Goal: Task Accomplishment & Management: Manage account settings

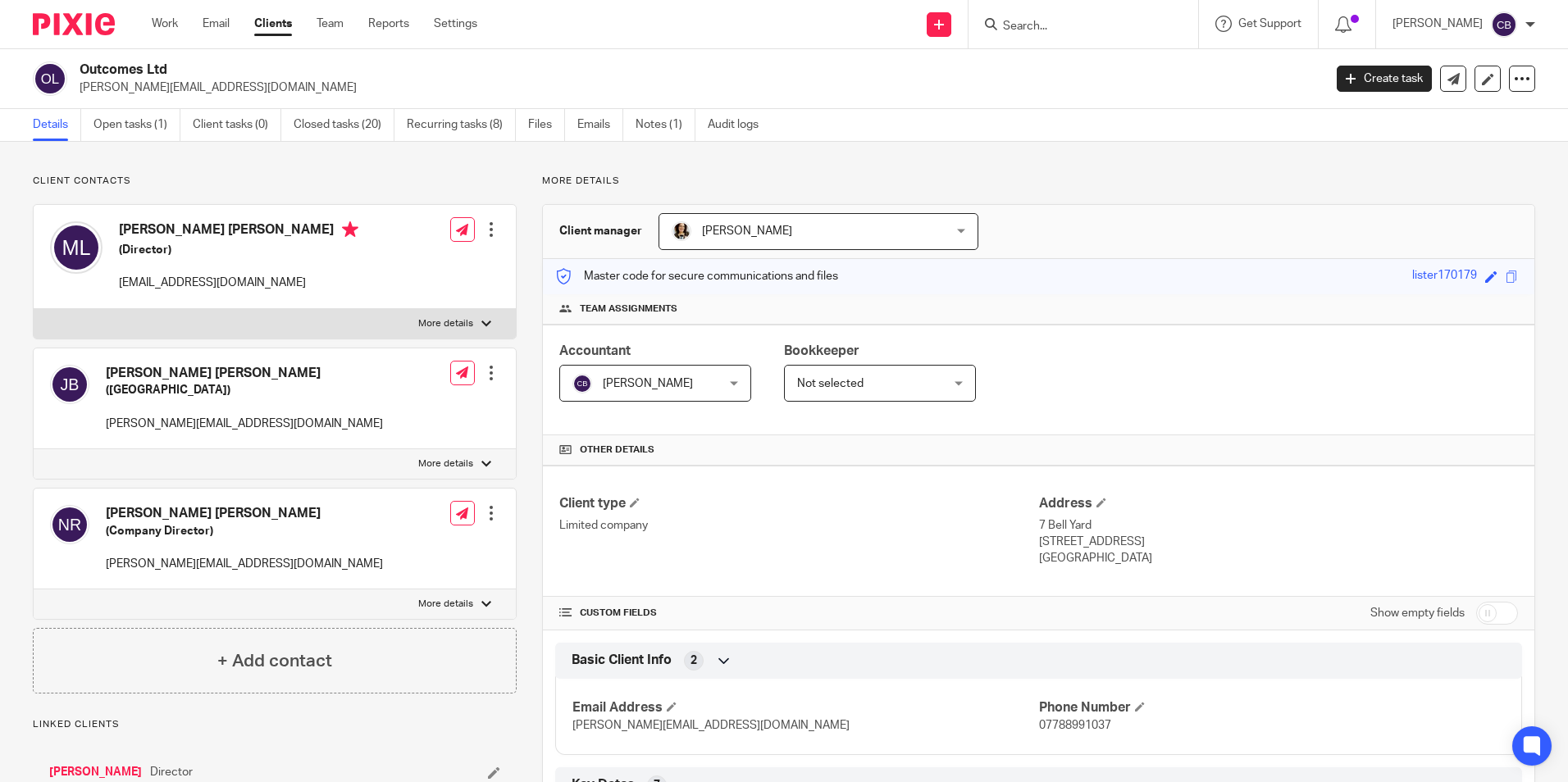
click at [1077, 26] on input "Search" at bounding box center [1075, 27] width 148 height 15
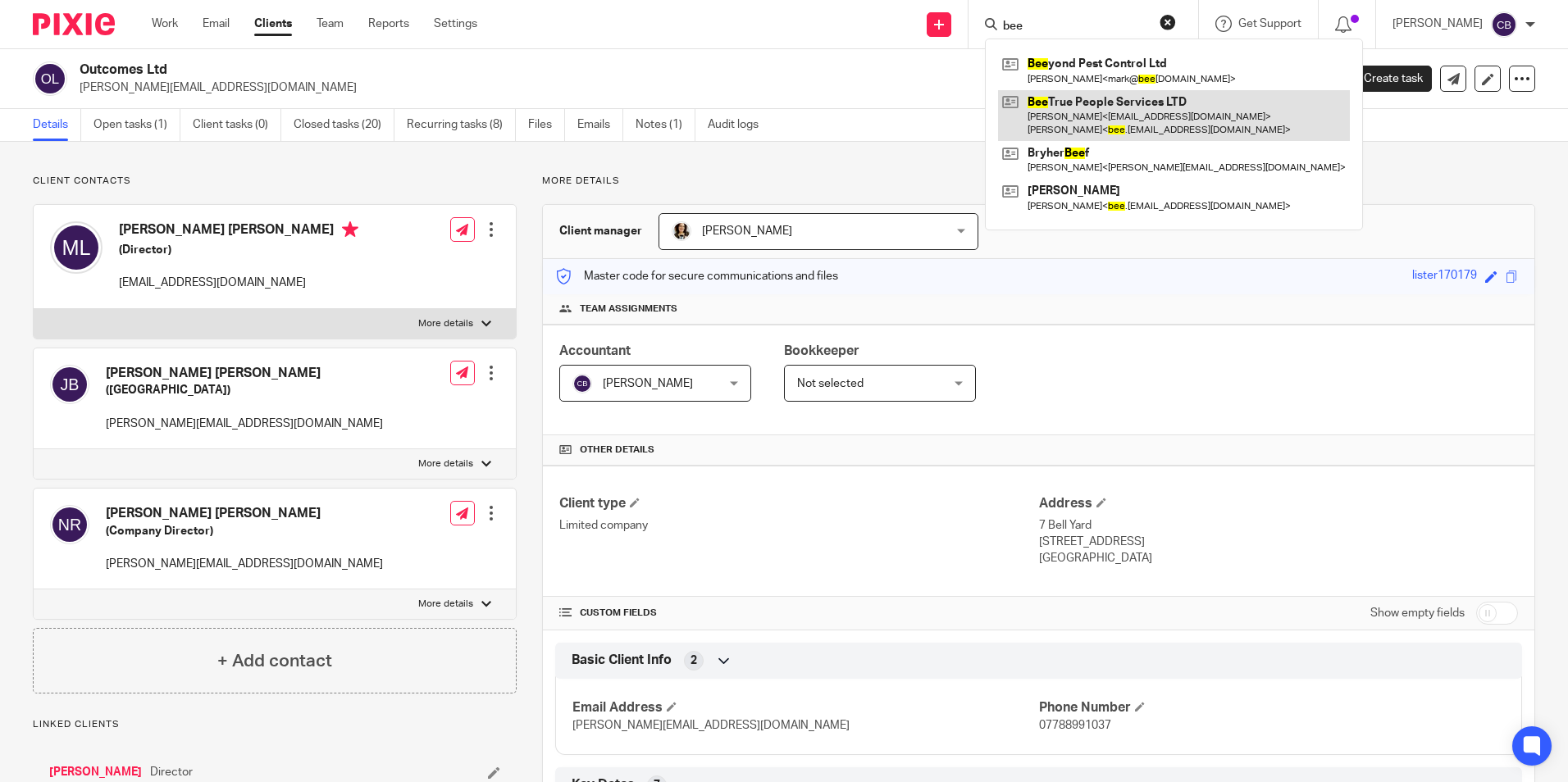
type input "bee"
click at [1191, 104] on link at bounding box center [1174, 116] width 352 height 51
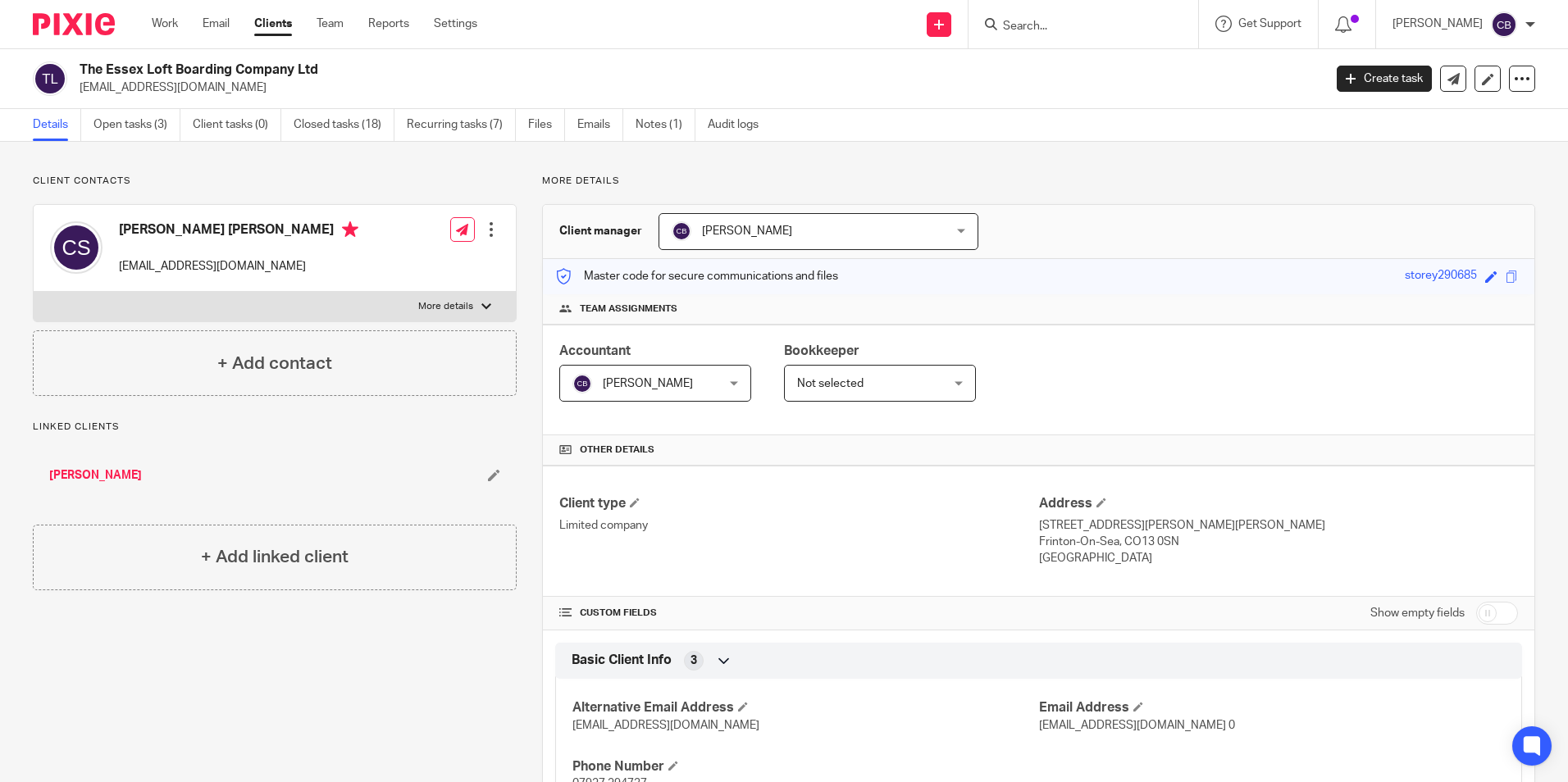
click at [1130, 27] on input "Search" at bounding box center [1075, 27] width 148 height 15
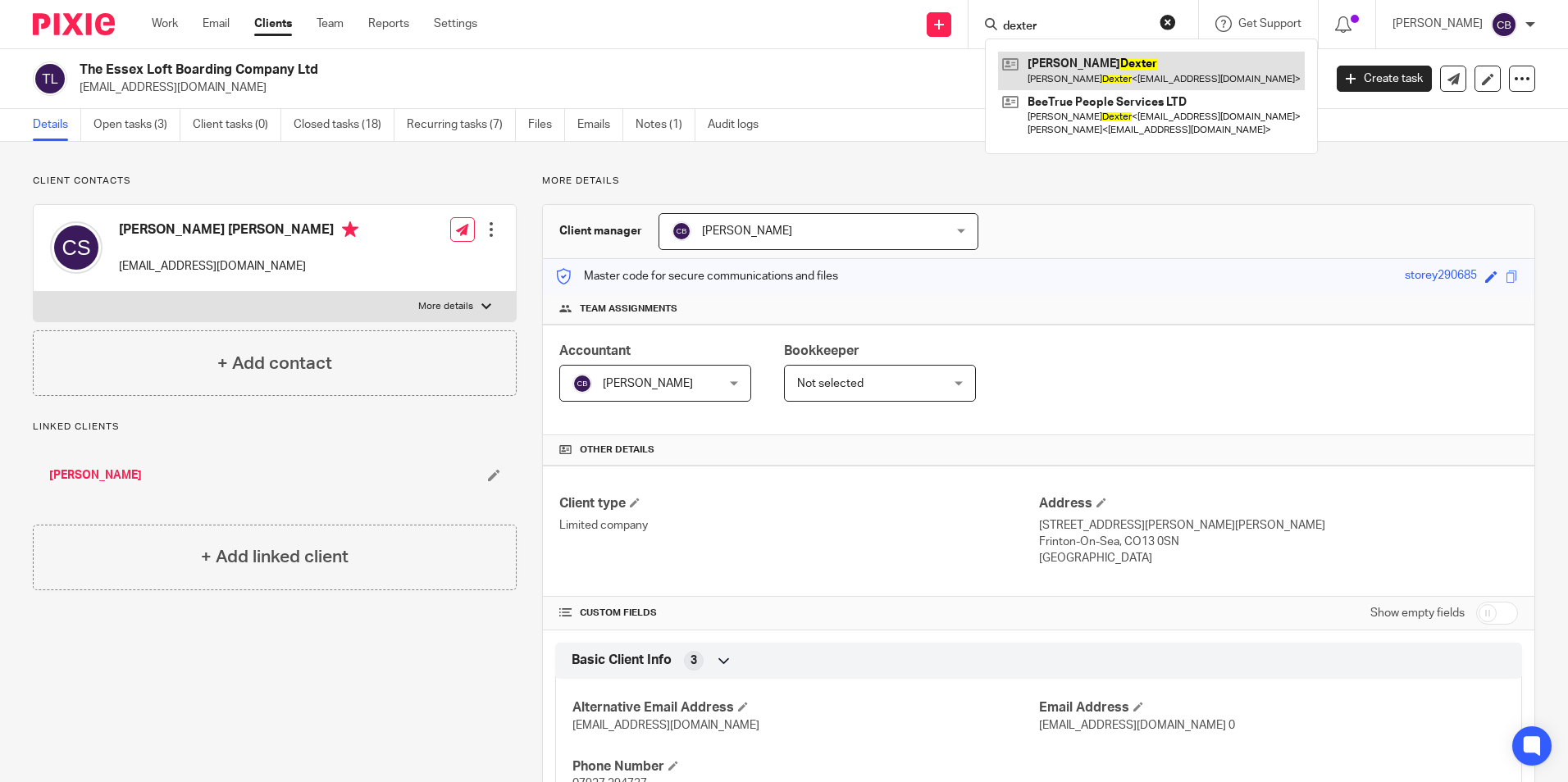
type input "dexter"
click at [1138, 65] on link at bounding box center [1151, 70] width 307 height 38
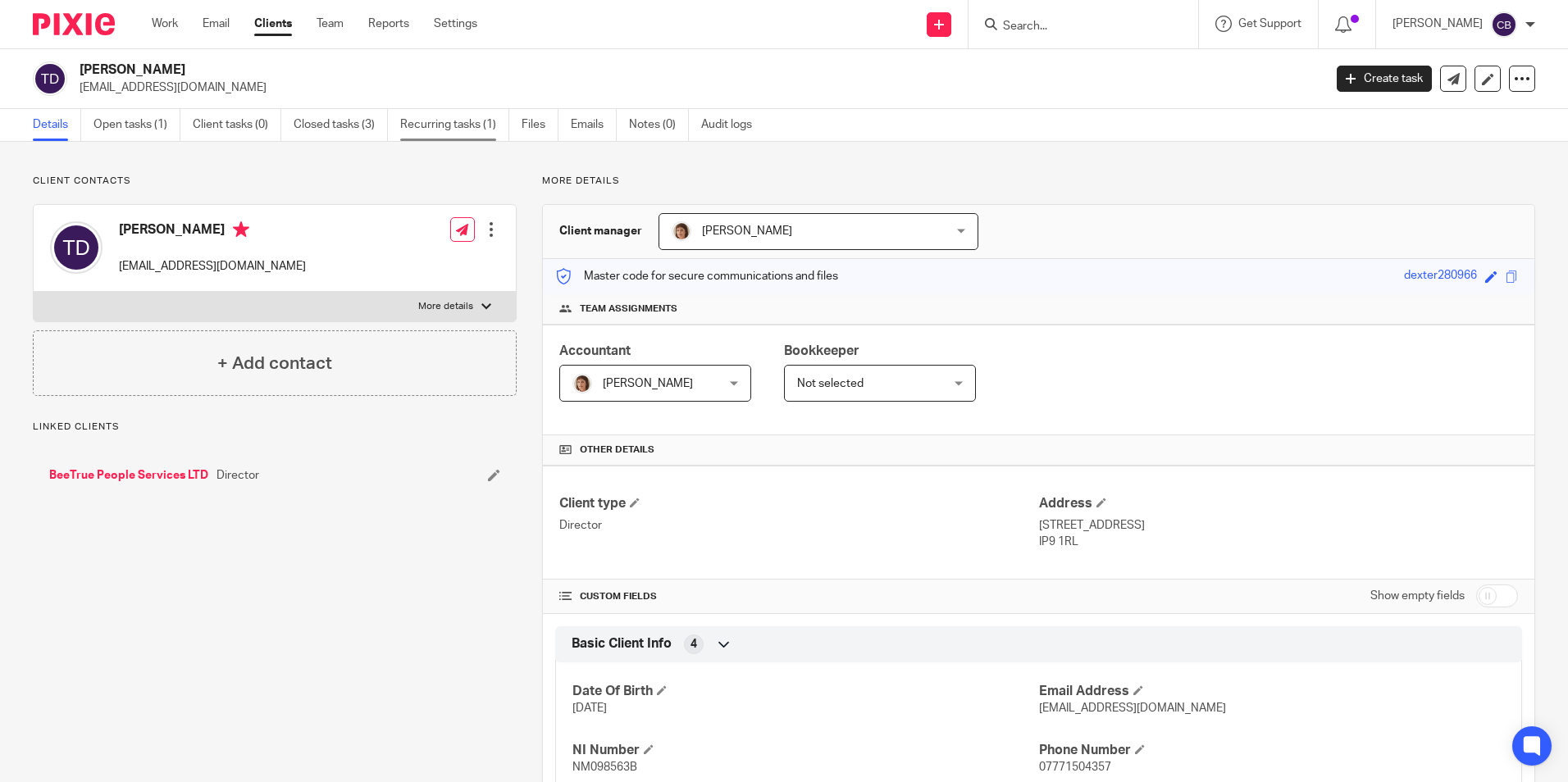
click at [475, 124] on link "Recurring tasks (1)" at bounding box center [454, 125] width 109 height 32
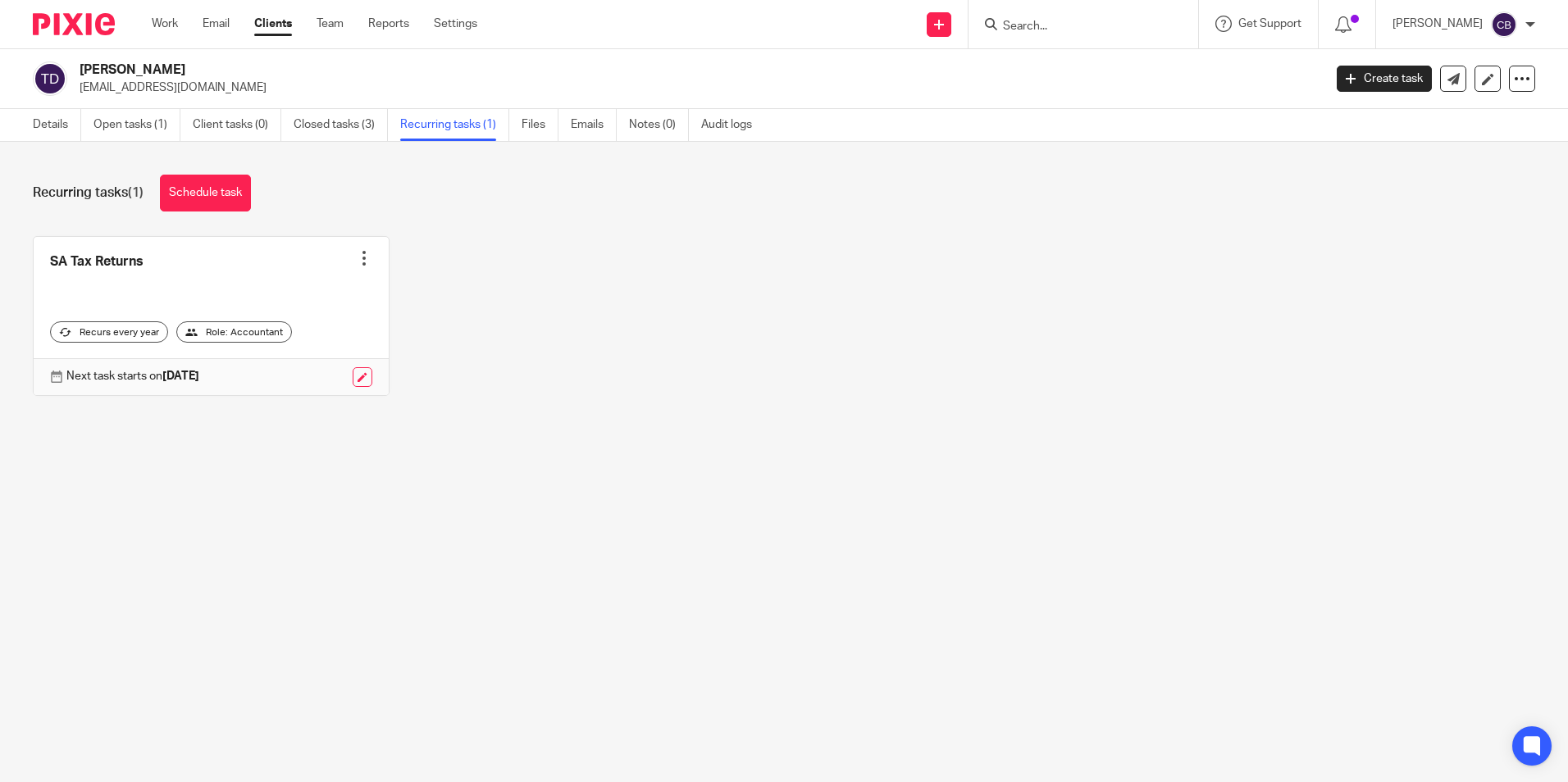
click at [704, 307] on div "SA Tax Returns Create task Clone template Recalculate schedule Cancel schedule …" at bounding box center [771, 328] width 1528 height 185
click at [684, 321] on div "SA Tax Returns Create task Clone template Recalculate schedule Cancel schedule …" at bounding box center [771, 328] width 1528 height 185
click at [1100, 42] on div at bounding box center [1084, 24] width 230 height 49
click at [1098, 36] on div at bounding box center [1084, 24] width 230 height 49
click at [1097, 25] on input "Search" at bounding box center [1075, 27] width 148 height 15
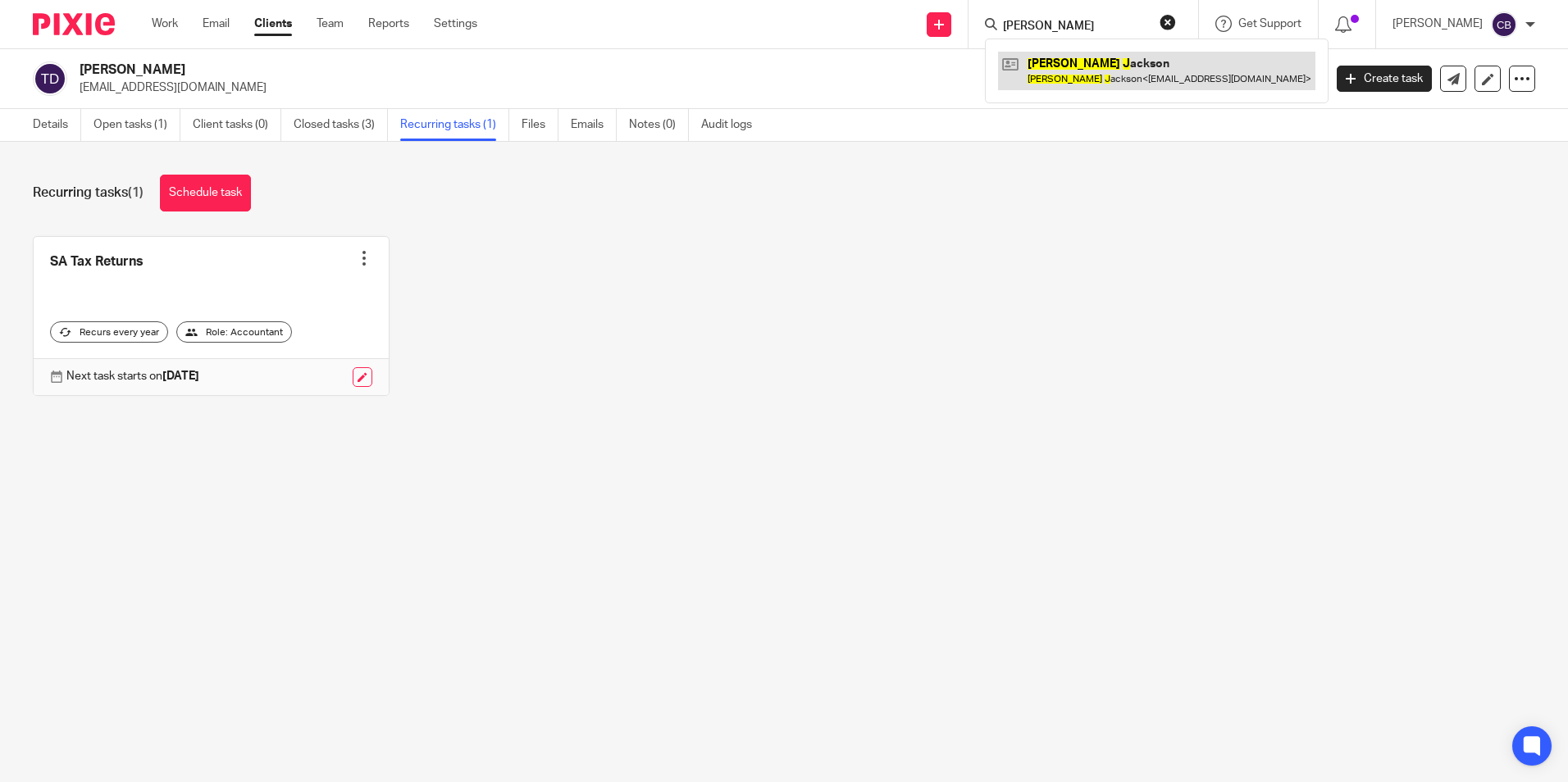
type input "shaun j"
click at [1093, 58] on link at bounding box center [1156, 70] width 317 height 38
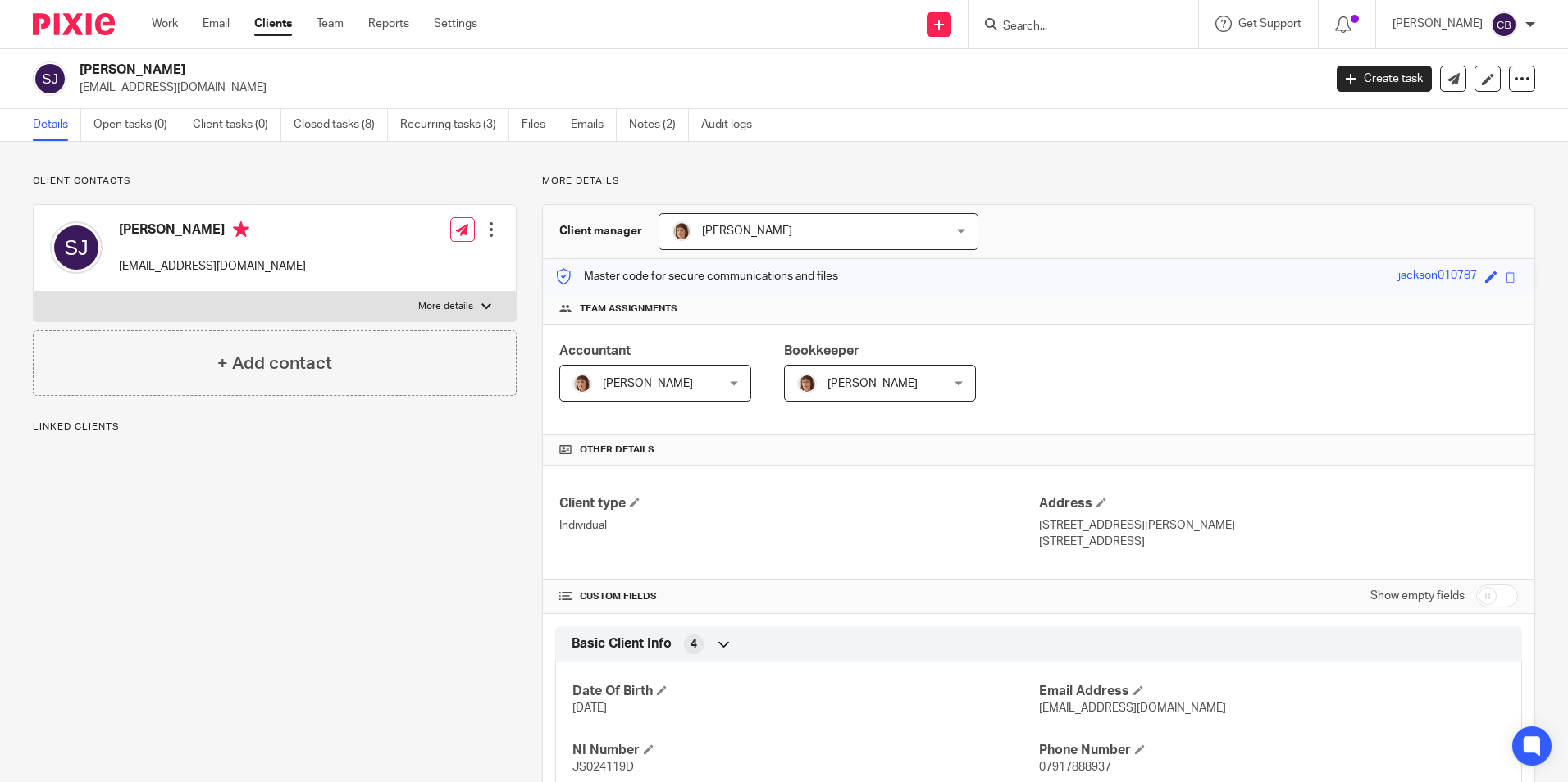
click at [483, 116] on link "Recurring tasks (3)" at bounding box center [454, 125] width 109 height 32
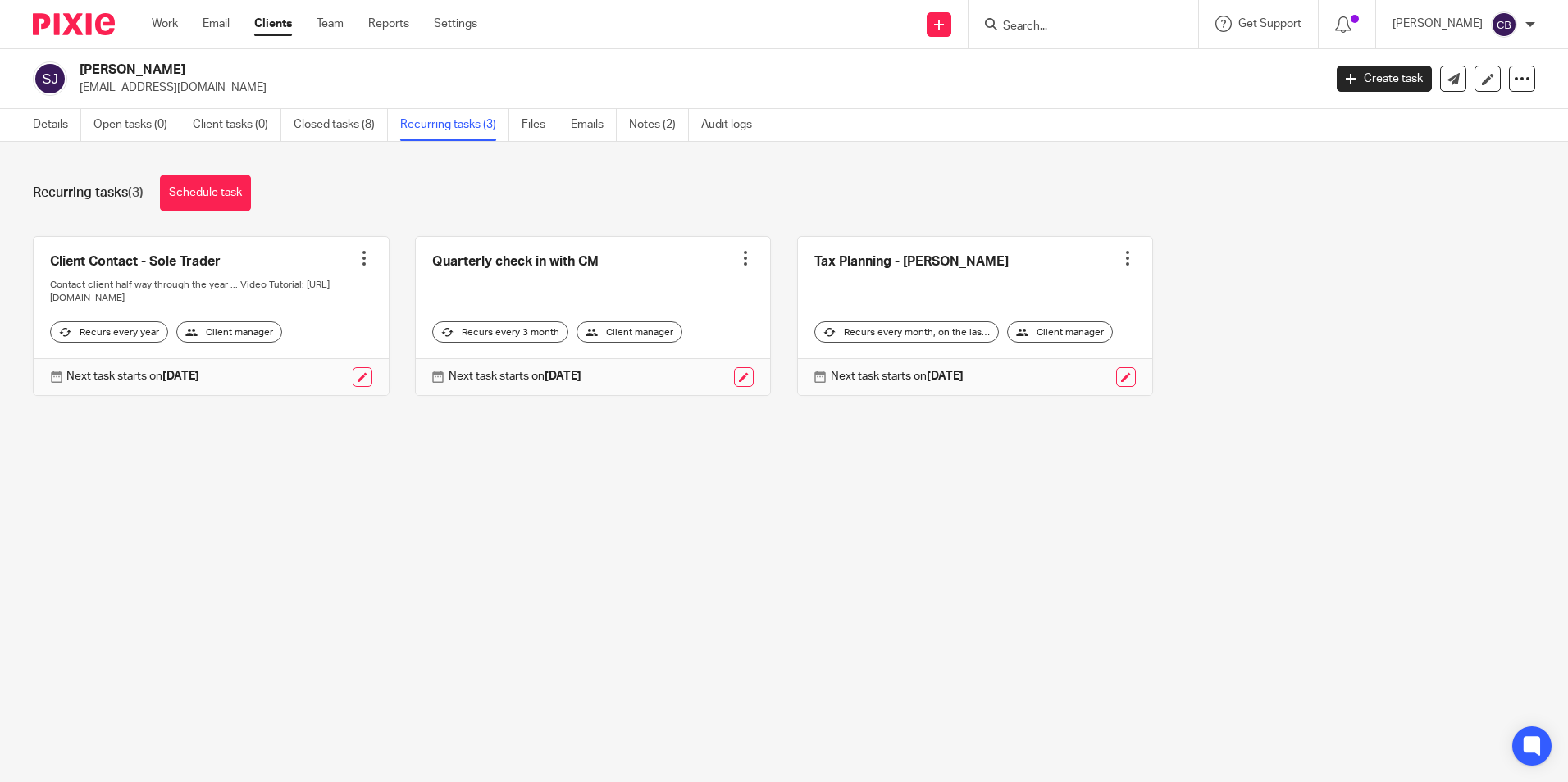
click at [940, 274] on link at bounding box center [976, 315] width 355 height 158
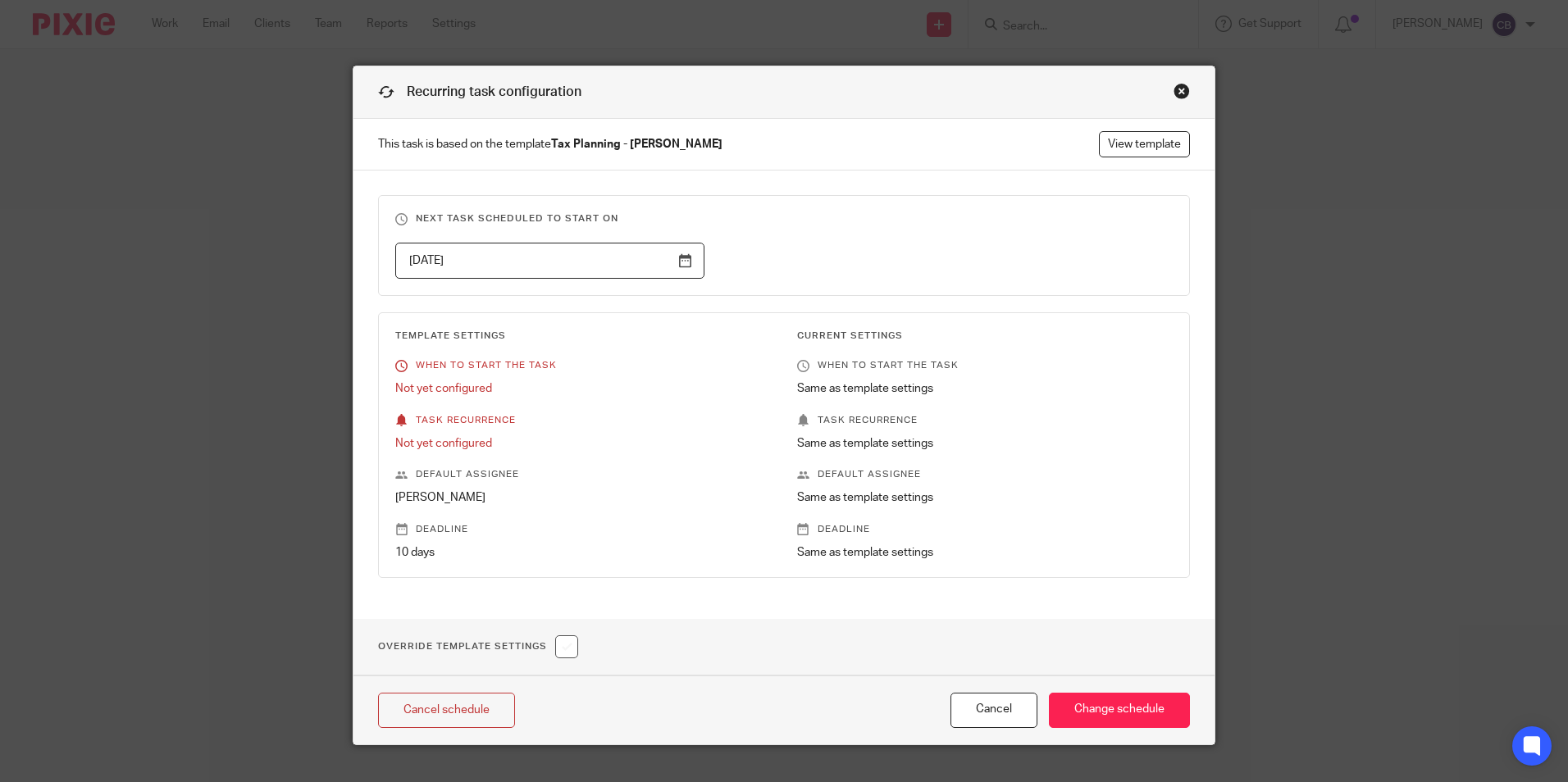
click at [1180, 88] on div "Close this dialog window" at bounding box center [1182, 91] width 17 height 17
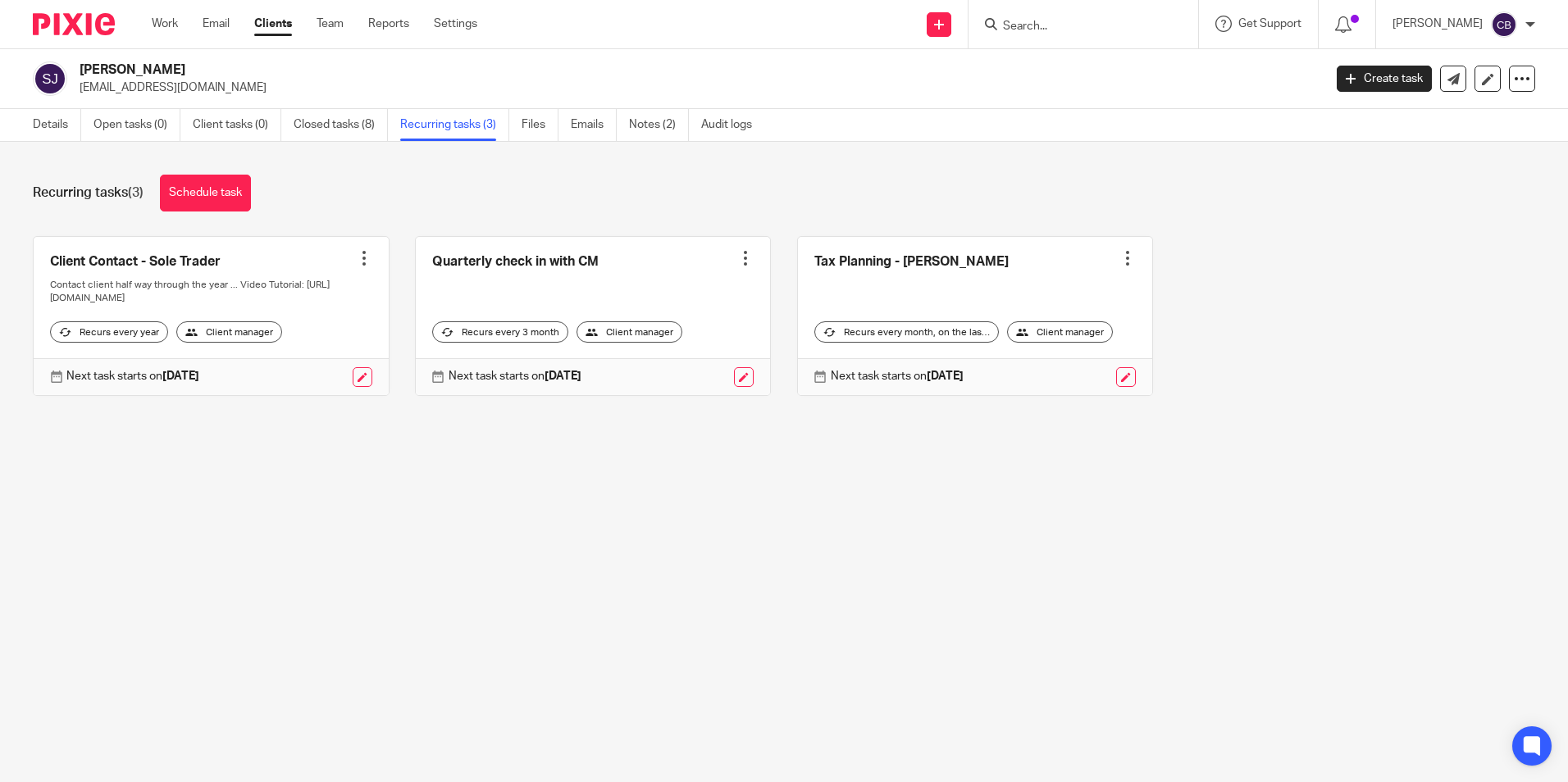
click at [816, 475] on main "Shaun Jackson shaunrjackson@hotmail.co.uk Create task Update from Companies Hou…" at bounding box center [784, 391] width 1568 height 782
click at [861, 263] on link at bounding box center [976, 315] width 355 height 158
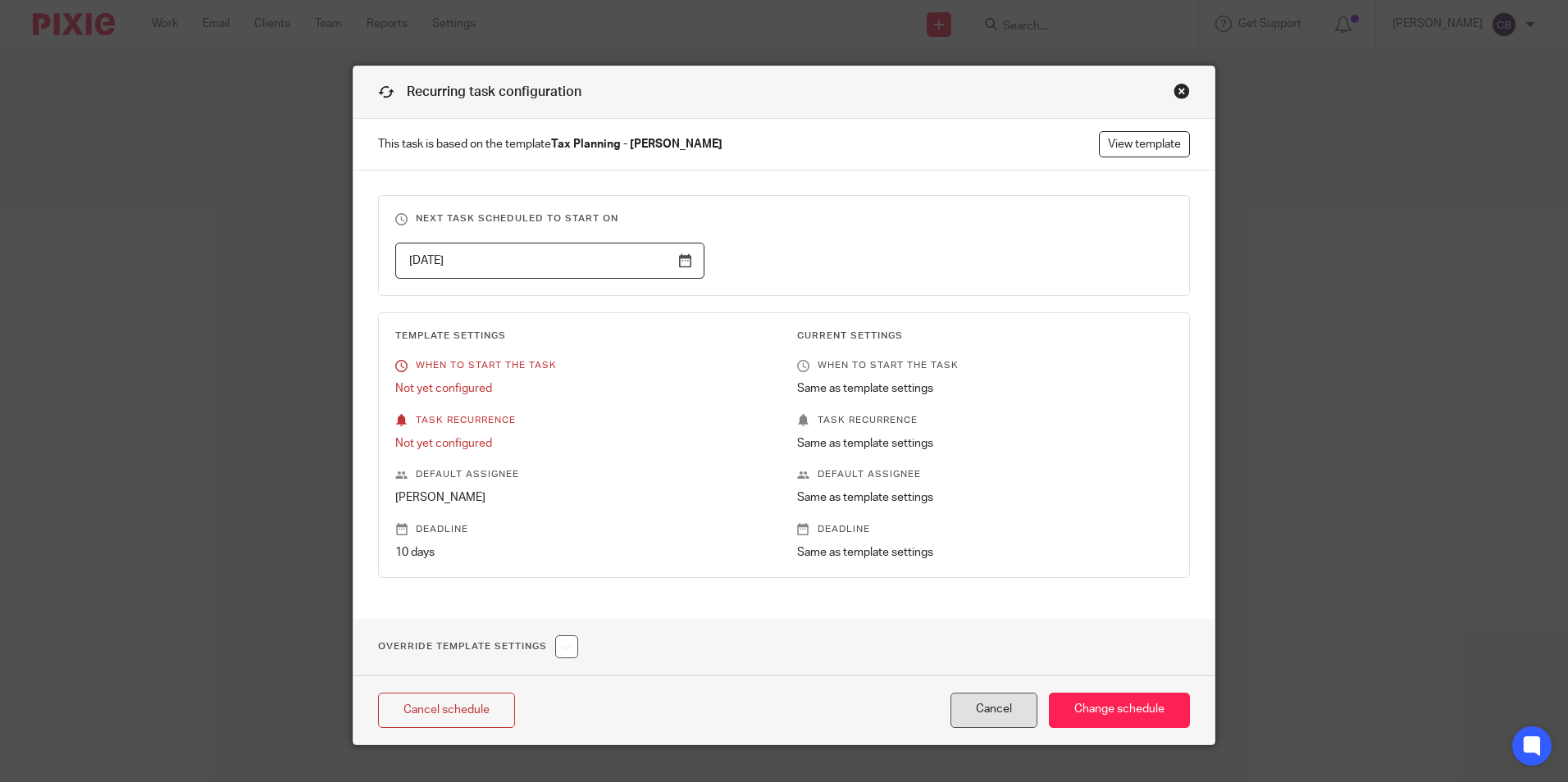
click at [998, 712] on button "Cancel" at bounding box center [994, 710] width 87 height 35
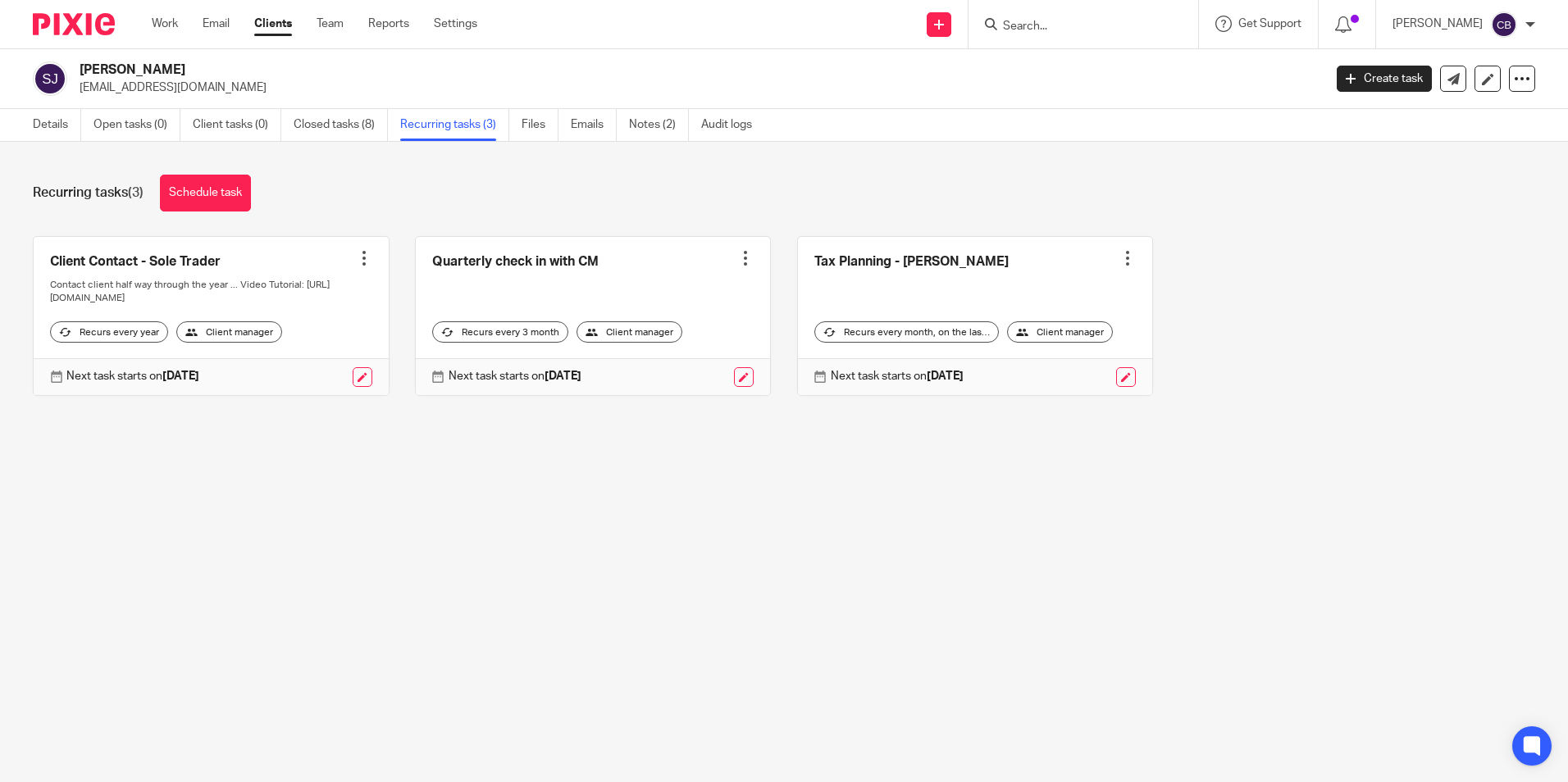
drag, startPoint x: 623, startPoint y: 542, endPoint x: 770, endPoint y: 539, distance: 147.0
click at [653, 534] on main "[PERSON_NAME] [EMAIL_ADDRESS][DOMAIN_NAME] Create task Update from Companies Ho…" at bounding box center [784, 391] width 1568 height 782
click at [771, 539] on main "[PERSON_NAME] [EMAIL_ADDRESS][DOMAIN_NAME] Create task Update from Companies Ho…" at bounding box center [784, 391] width 1568 height 782
click at [847, 263] on link at bounding box center [976, 315] width 355 height 158
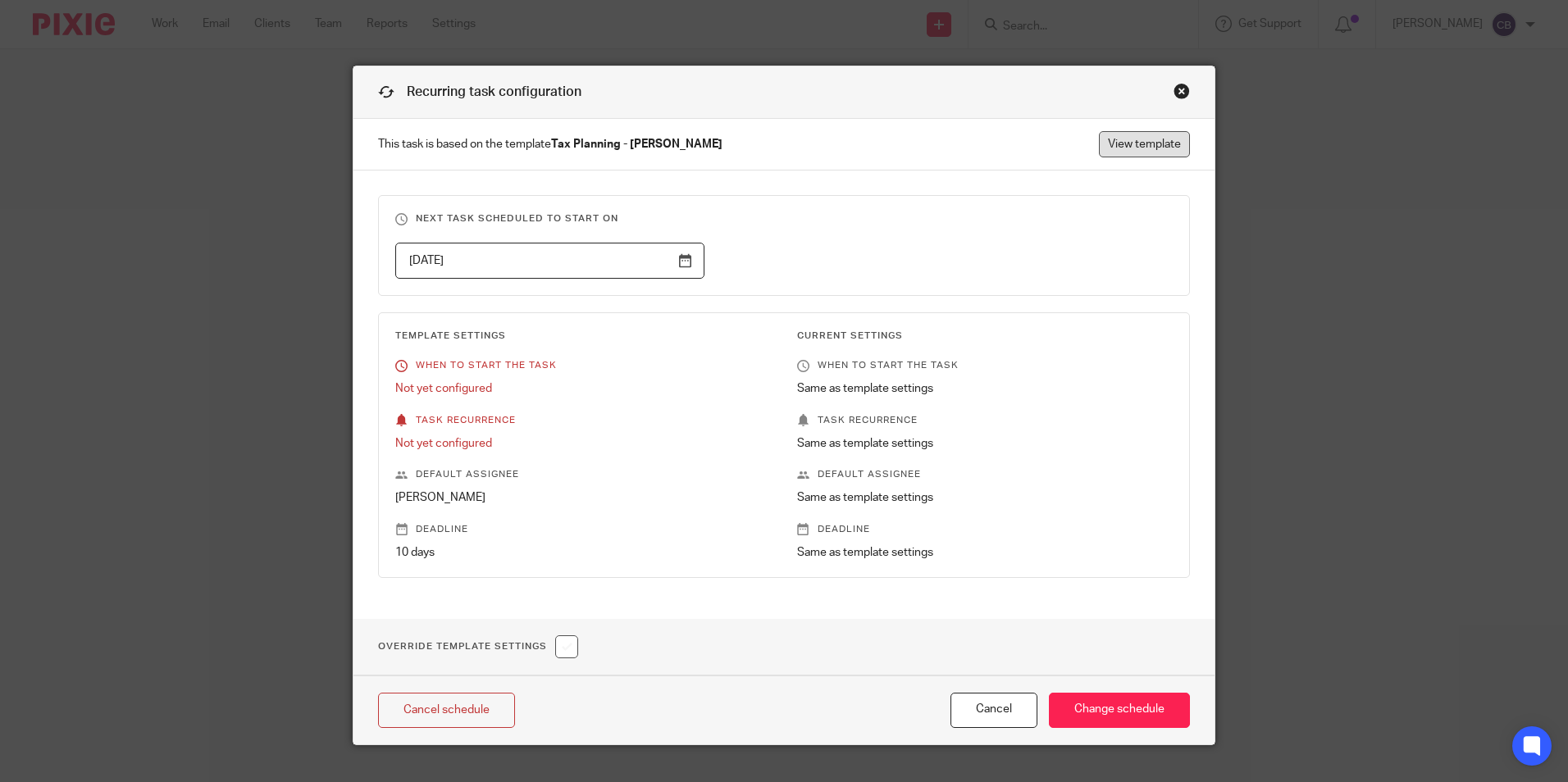
click at [1138, 141] on link "View template" at bounding box center [1145, 144] width 91 height 27
click at [1174, 95] on div "Close this dialog window" at bounding box center [1182, 91] width 17 height 17
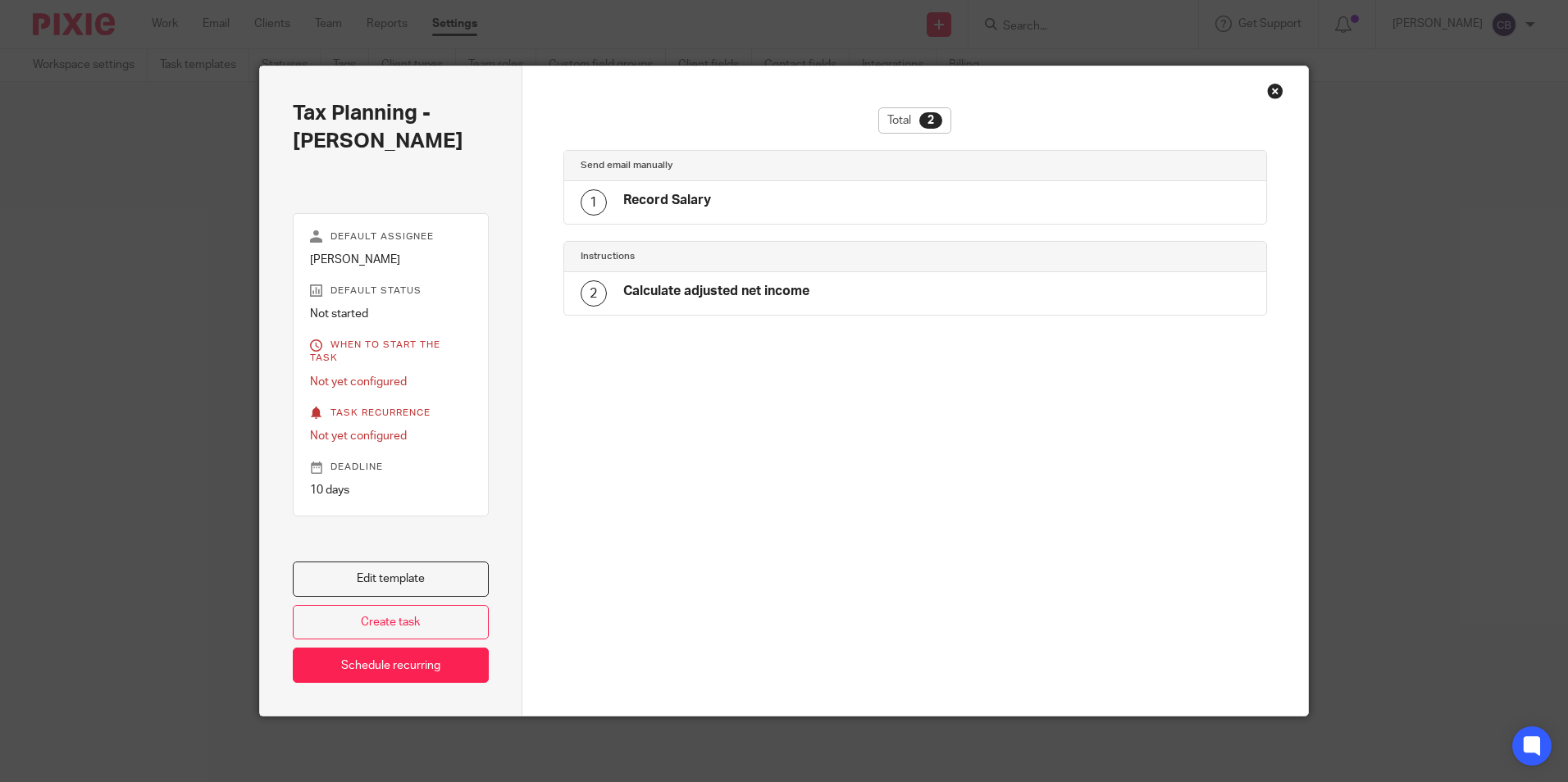
click at [667, 194] on h4 "Record Salary" at bounding box center [666, 200] width 88 height 17
click at [652, 171] on h4 "Send email manually" at bounding box center [748, 165] width 335 height 13
click at [703, 291] on h4 "Calculate adjusted net income" at bounding box center [716, 291] width 186 height 17
click at [698, 217] on div "1 Record Salary" at bounding box center [916, 202] width 703 height 42
click at [696, 203] on h4 "Record Salary" at bounding box center [666, 200] width 88 height 17
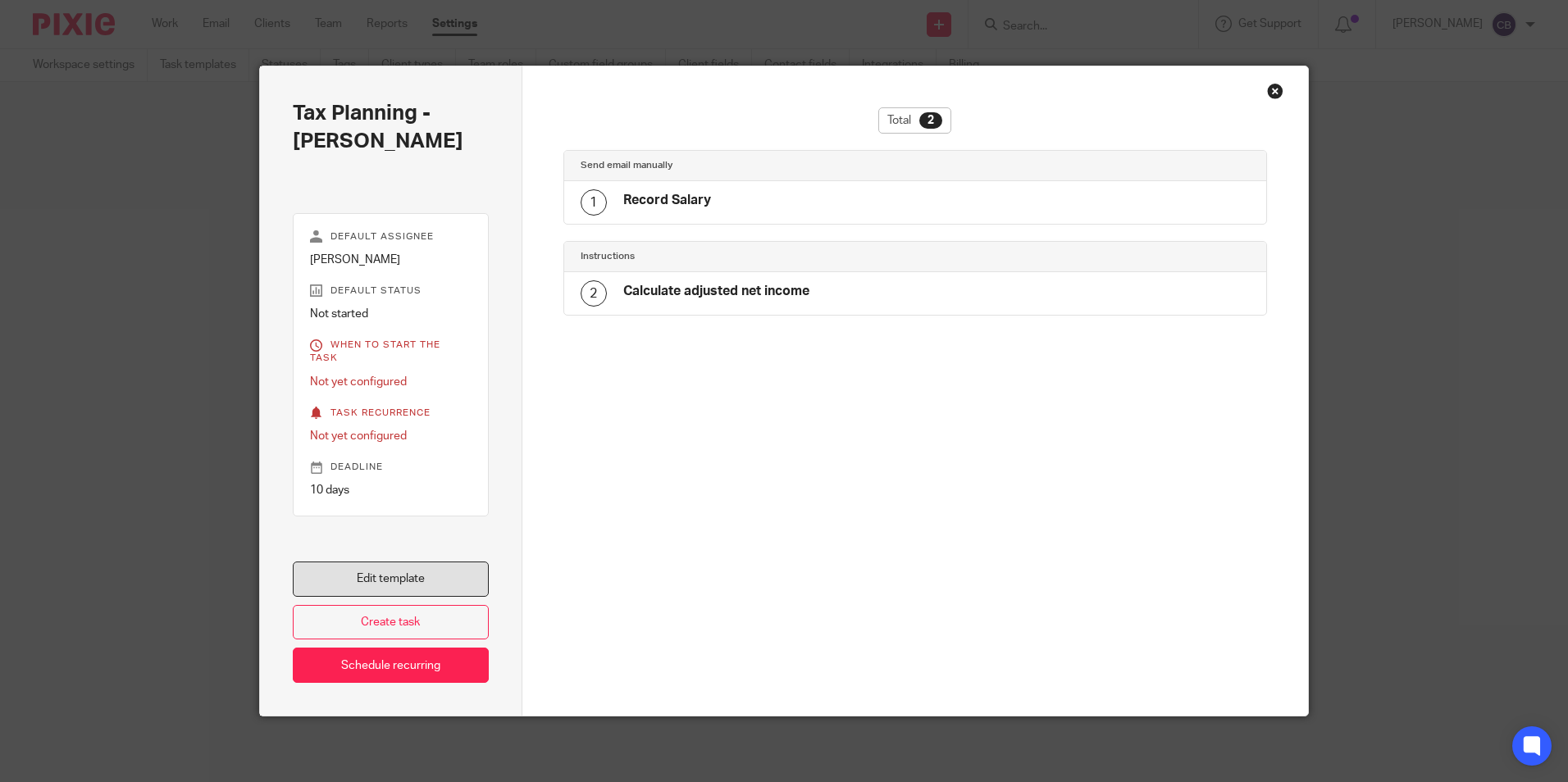
click at [442, 569] on link "Edit template" at bounding box center [391, 580] width 196 height 35
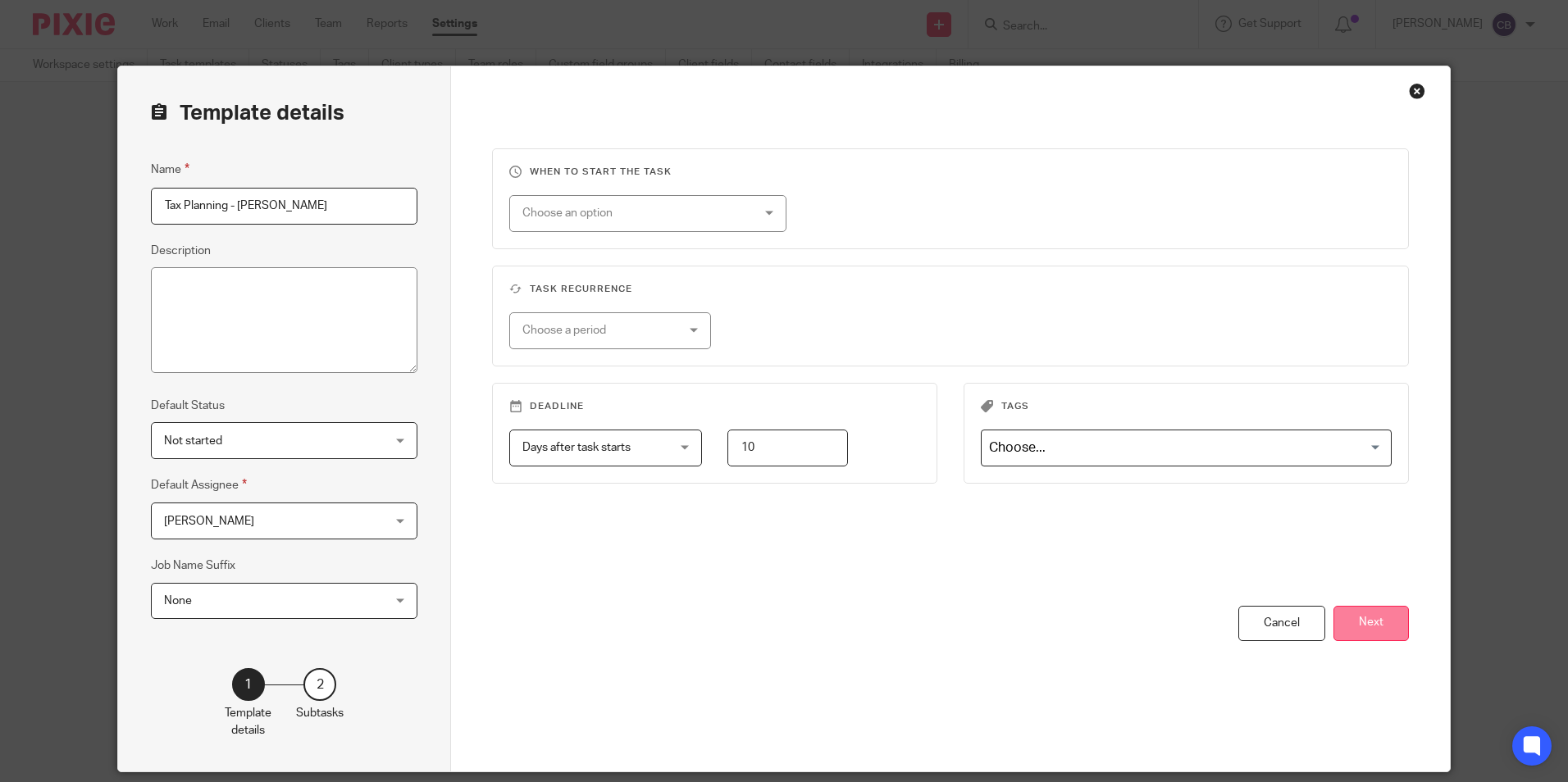
click at [1347, 616] on button "Next" at bounding box center [1371, 624] width 75 height 35
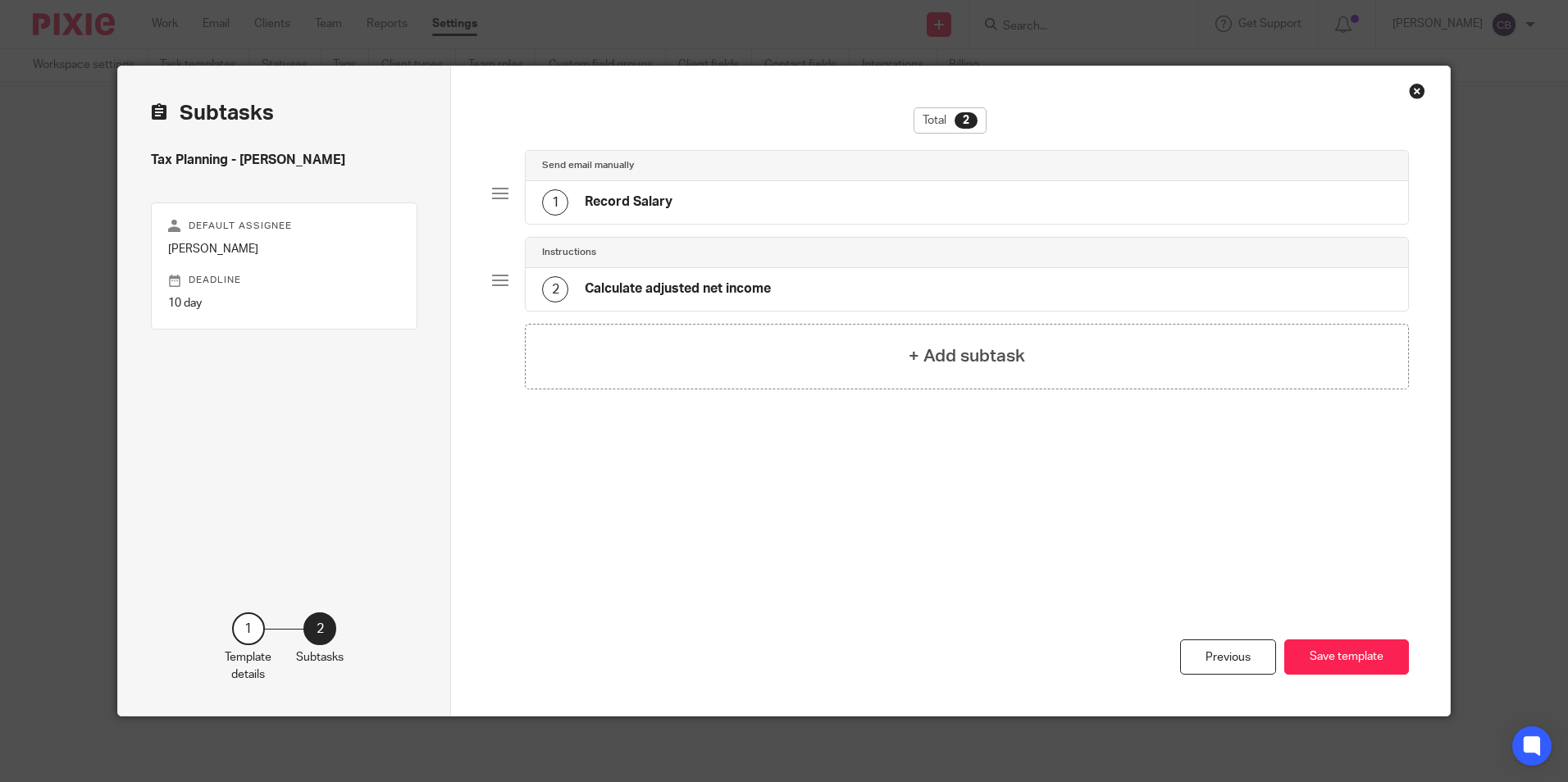
click at [606, 189] on div "1 Record Salary" at bounding box center [607, 202] width 131 height 27
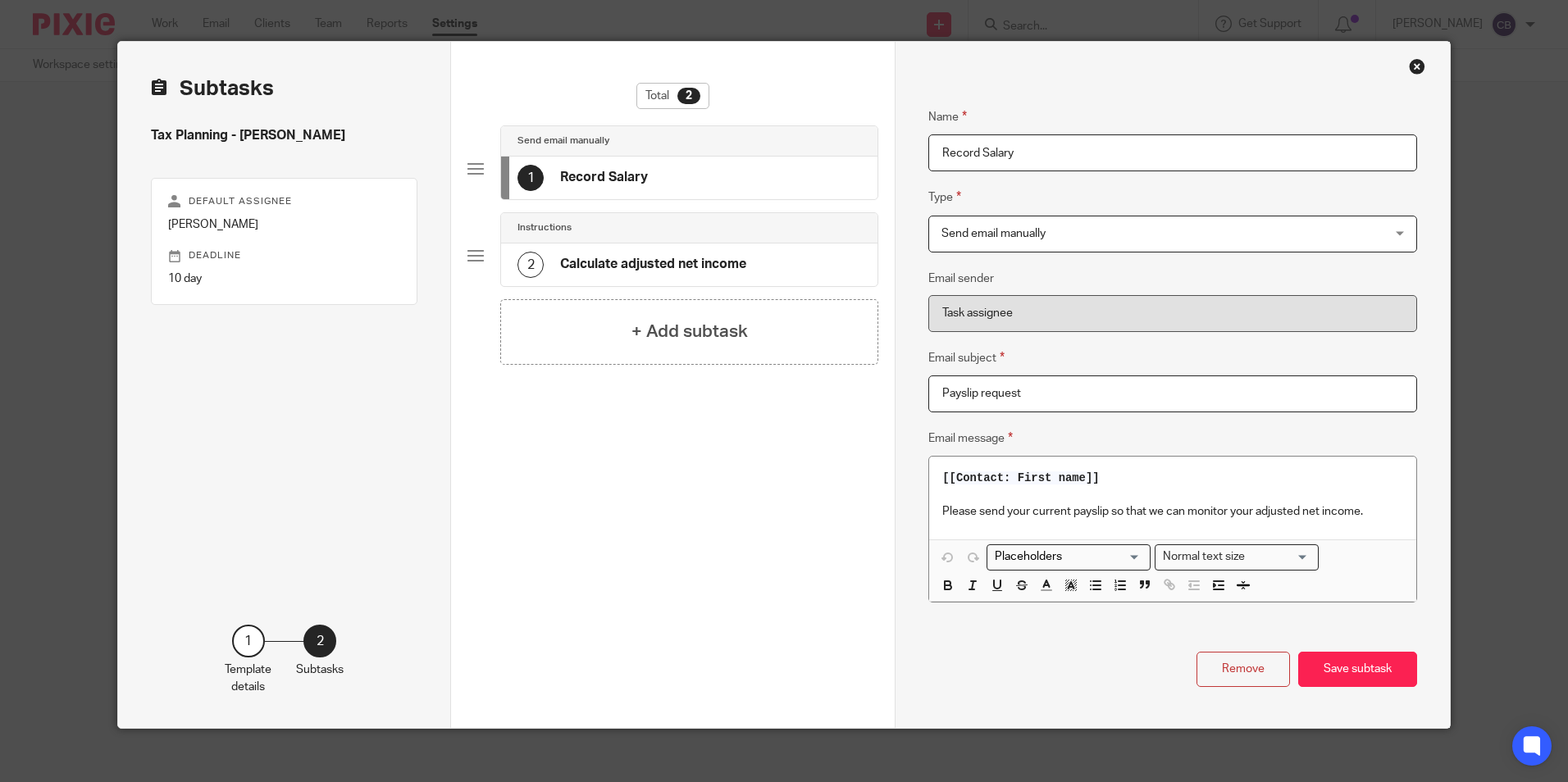
scroll to position [37, 0]
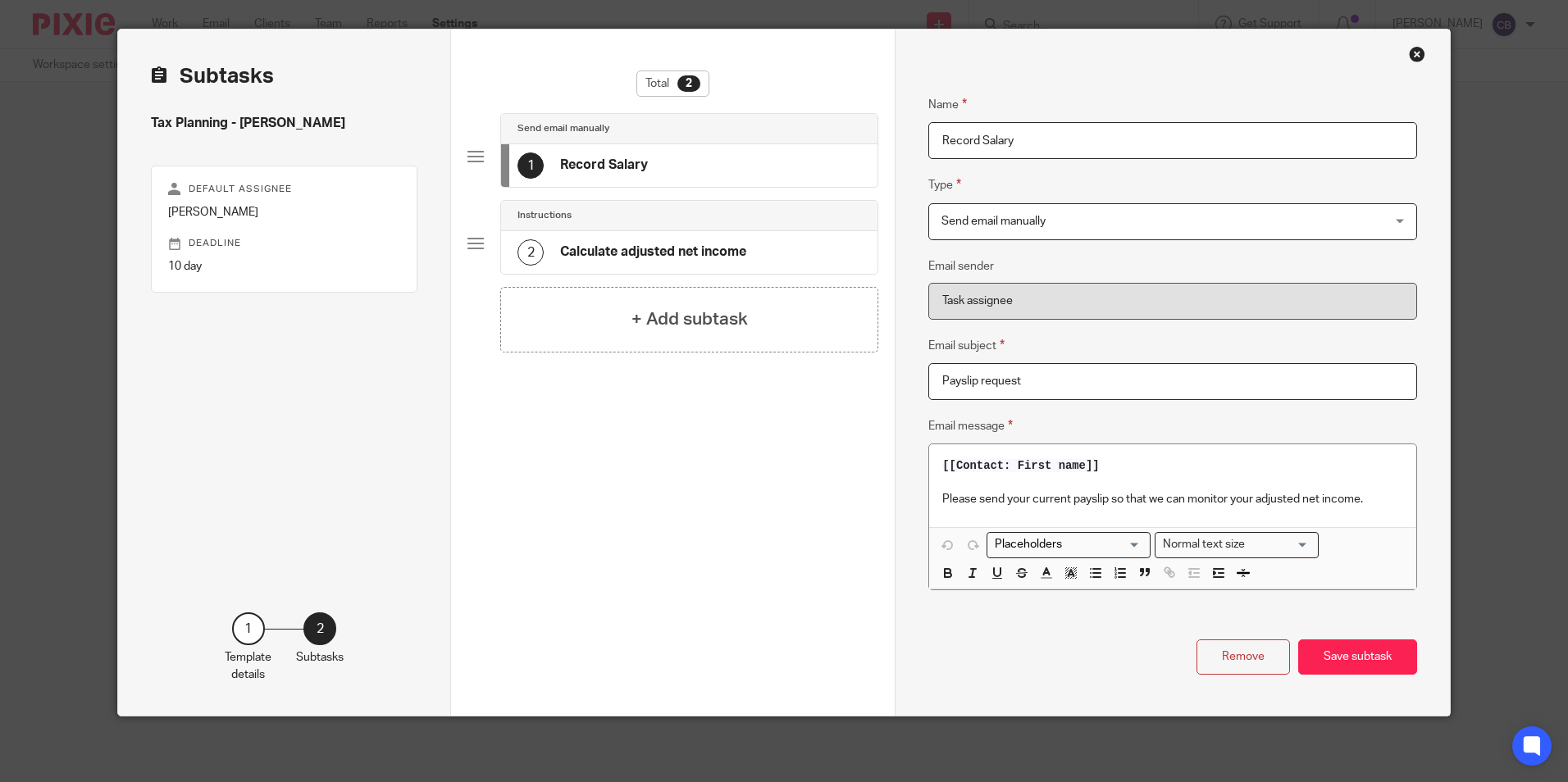
click at [757, 234] on div "2 Calculate adjusted net income" at bounding box center [689, 253] width 377 height 42
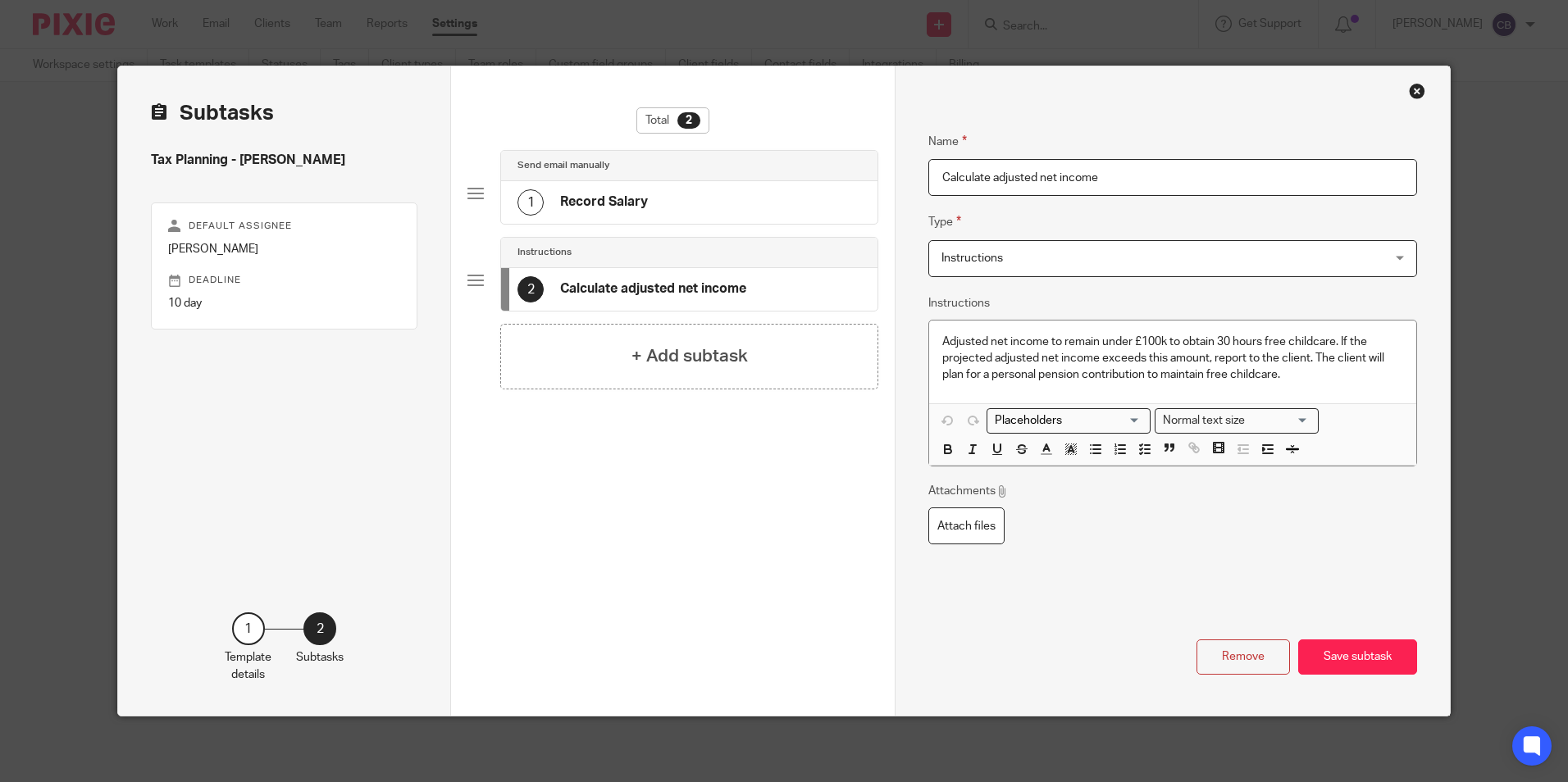
click at [608, 192] on div "1 Record Salary" at bounding box center [583, 202] width 131 height 27
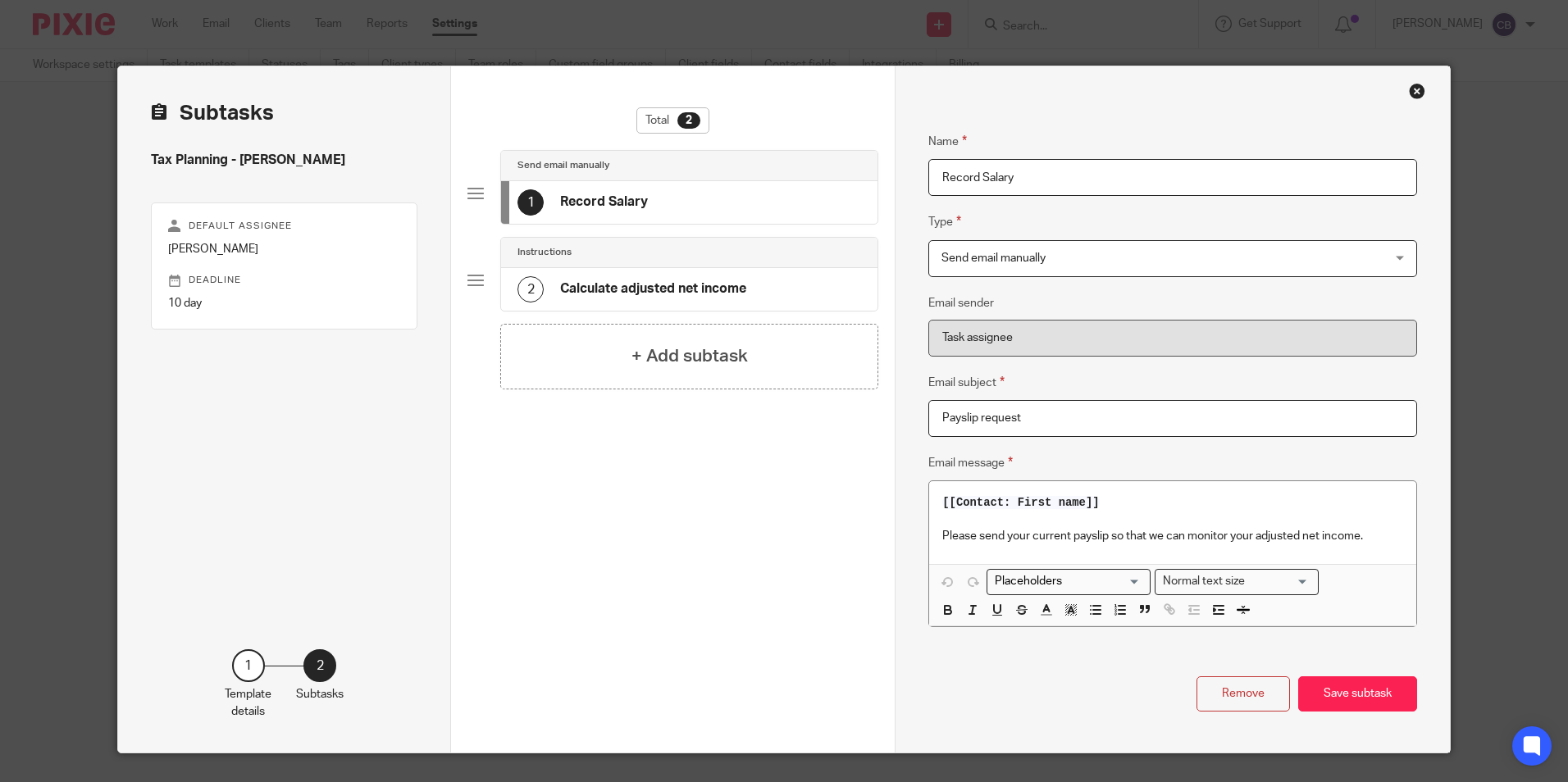
scroll to position [37, 0]
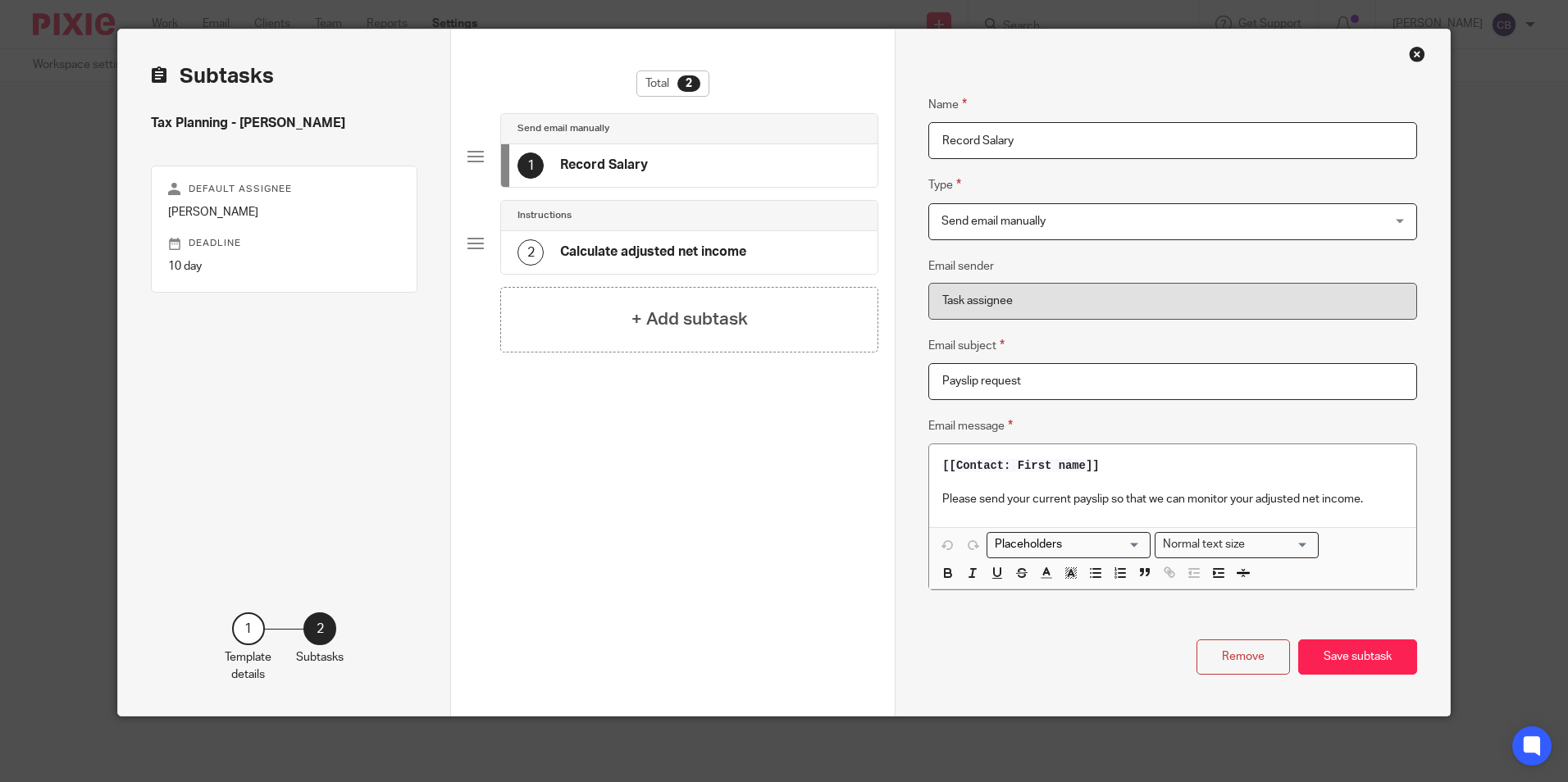
click at [733, 242] on div "2 Calculate adjusted net income" at bounding box center [632, 253] width 229 height 27
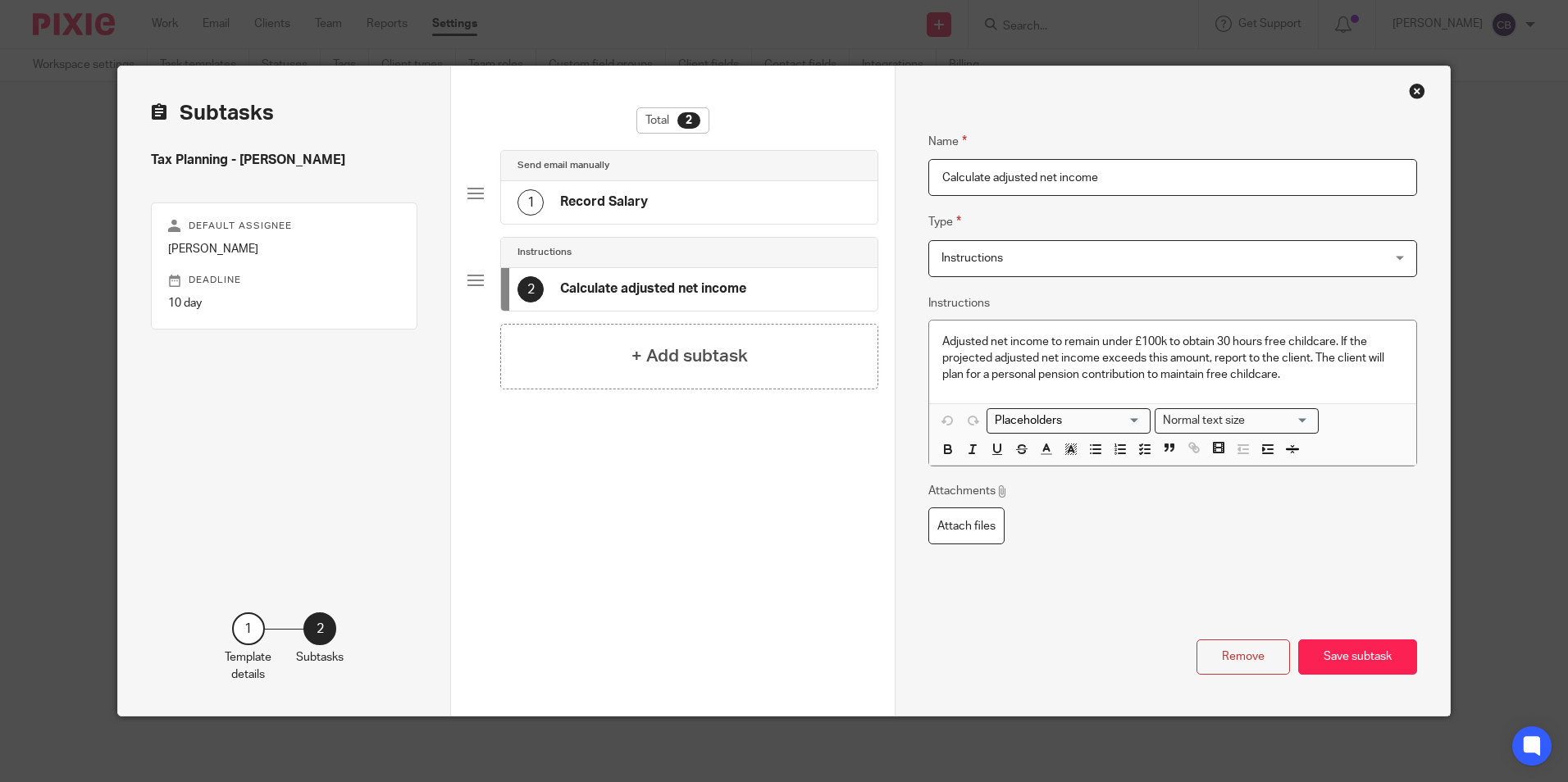
click at [1316, 379] on p "Adjusted net income to remain under £100k to obtain 30 hours free childcare. If…" at bounding box center [1172, 359] width 461 height 50
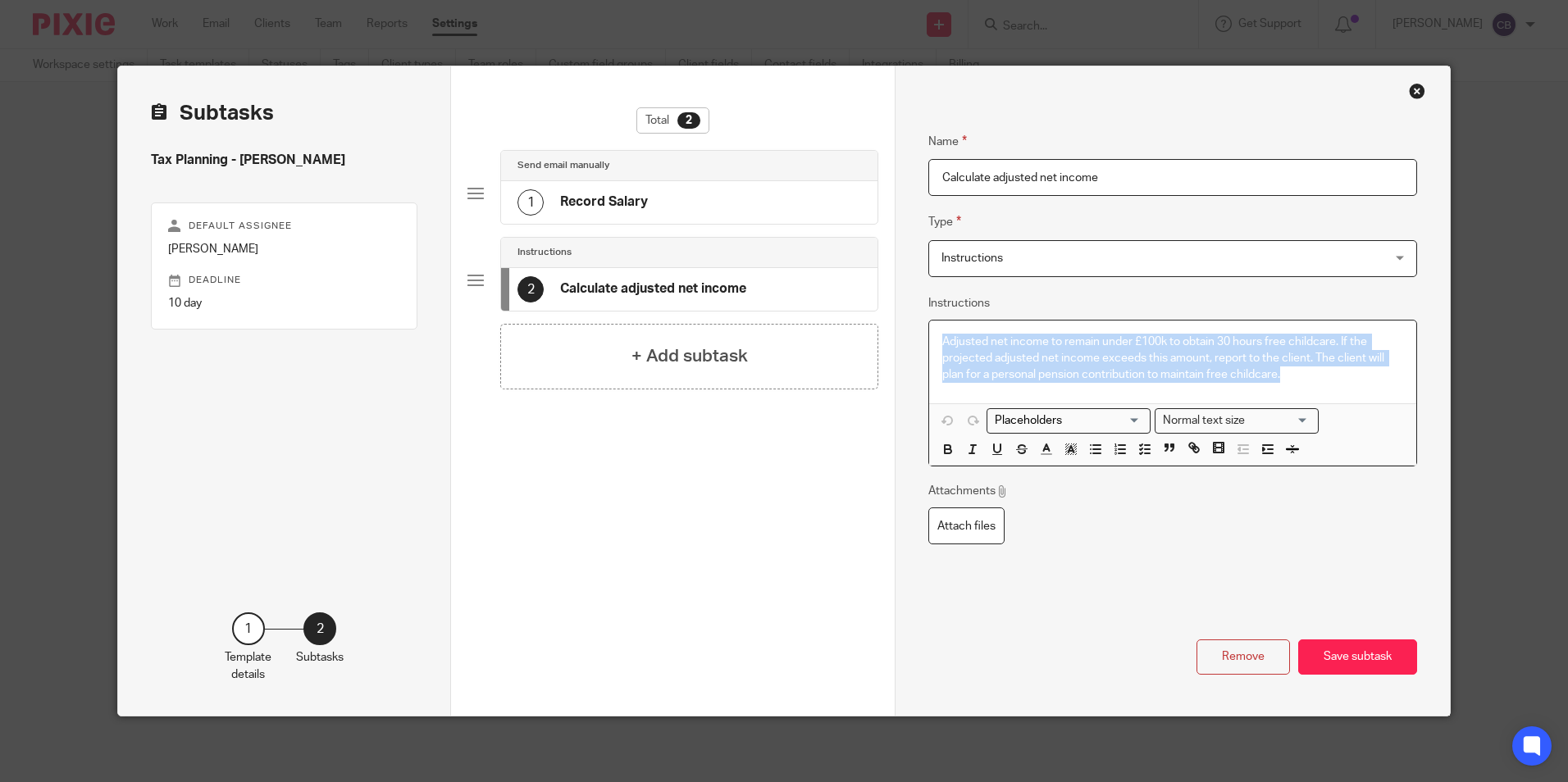
drag, startPoint x: 1321, startPoint y: 379, endPoint x: 908, endPoint y: 313, distance: 418.2
click at [908, 313] on div "Name Record Salary Type Send email manually Send email manually Instructions Do…" at bounding box center [1172, 391] width 554 height 649
copy p "Adjusted net income to remain under £100k to obtain 30 hours free childcare. If…"
click at [1409, 88] on div "Close this dialog window" at bounding box center [1417, 91] width 17 height 17
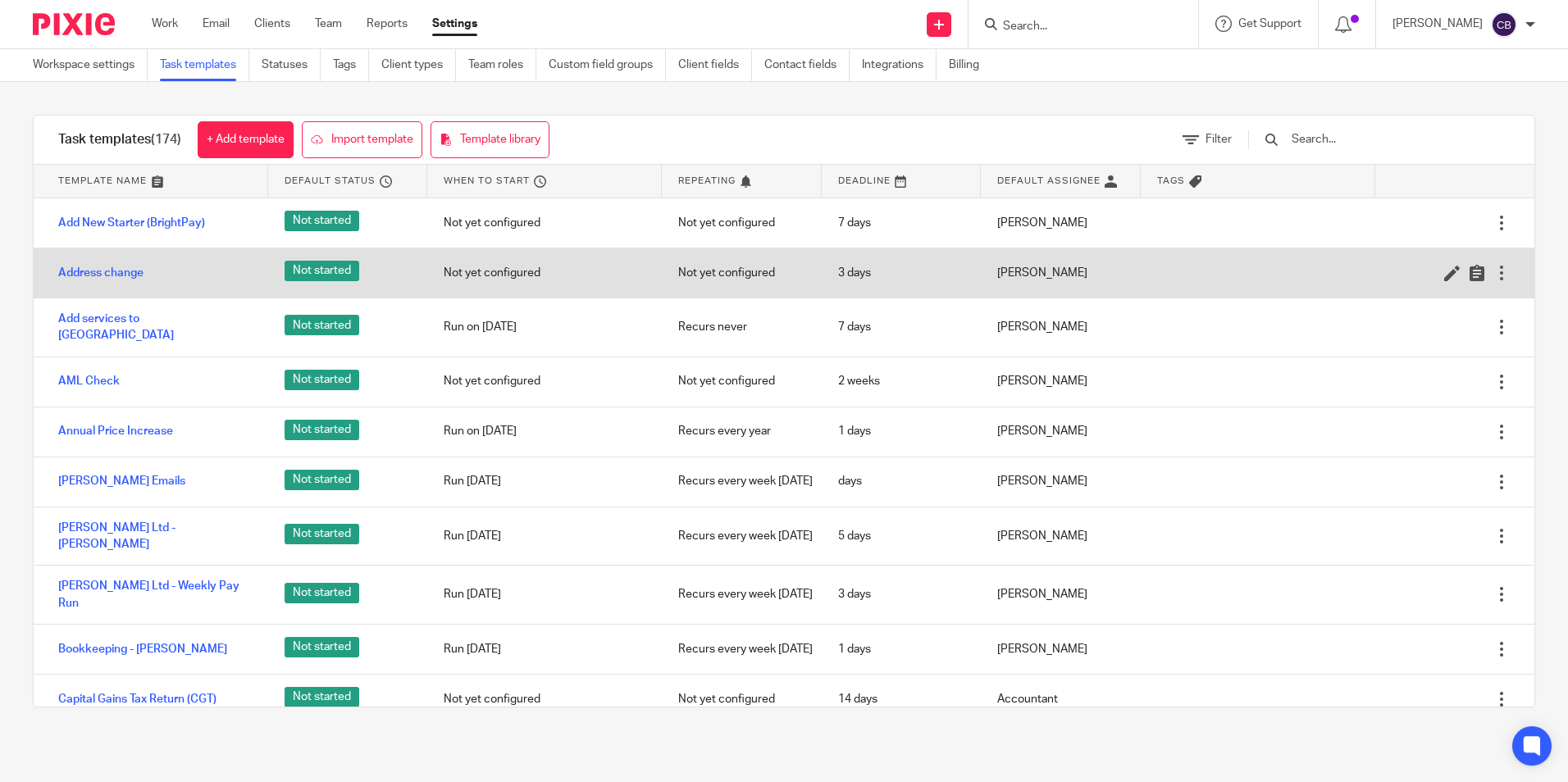
scroll to position [246, 0]
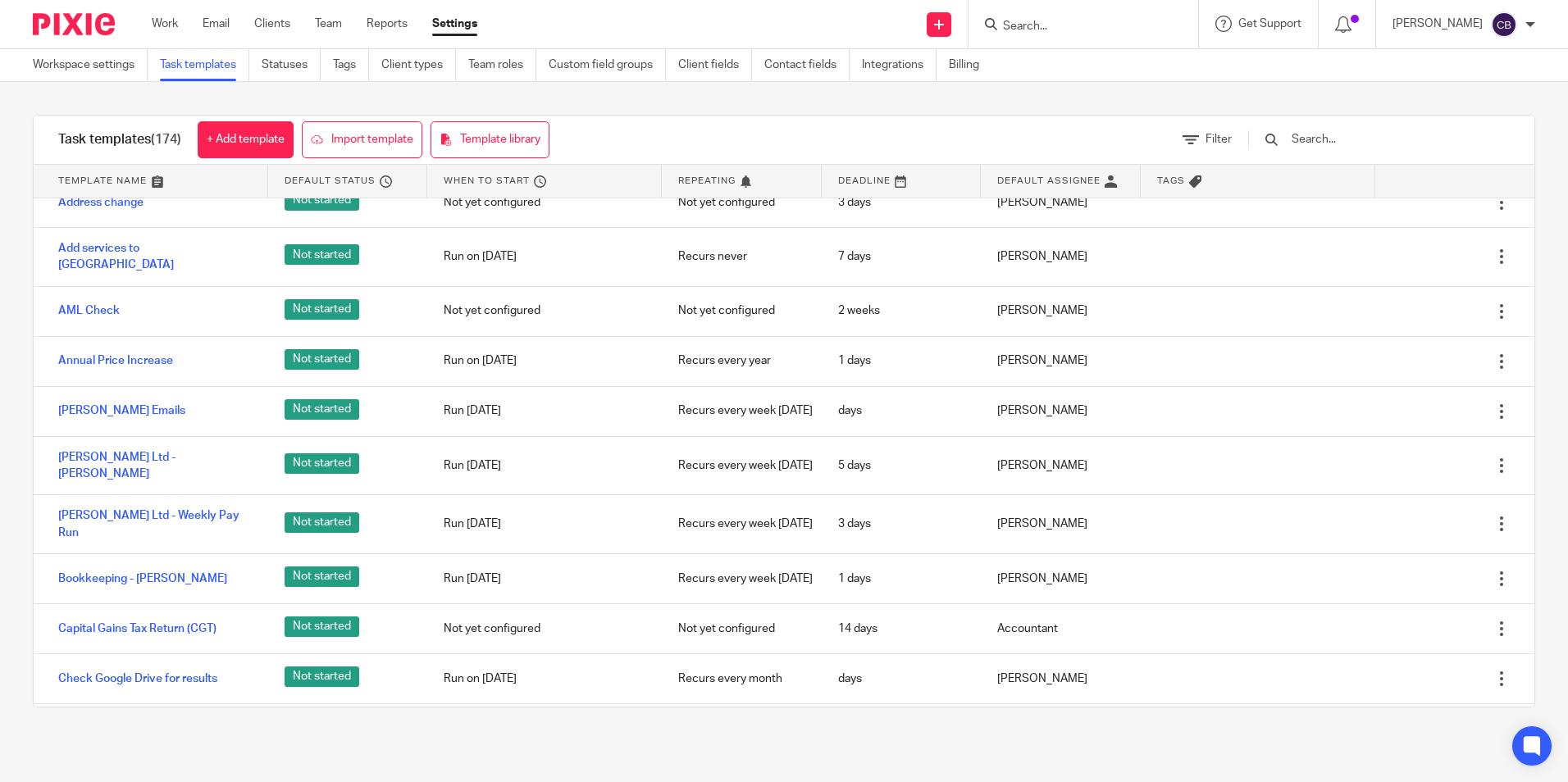
click at [1094, 28] on input "Search" at bounding box center [1075, 27] width 148 height 15
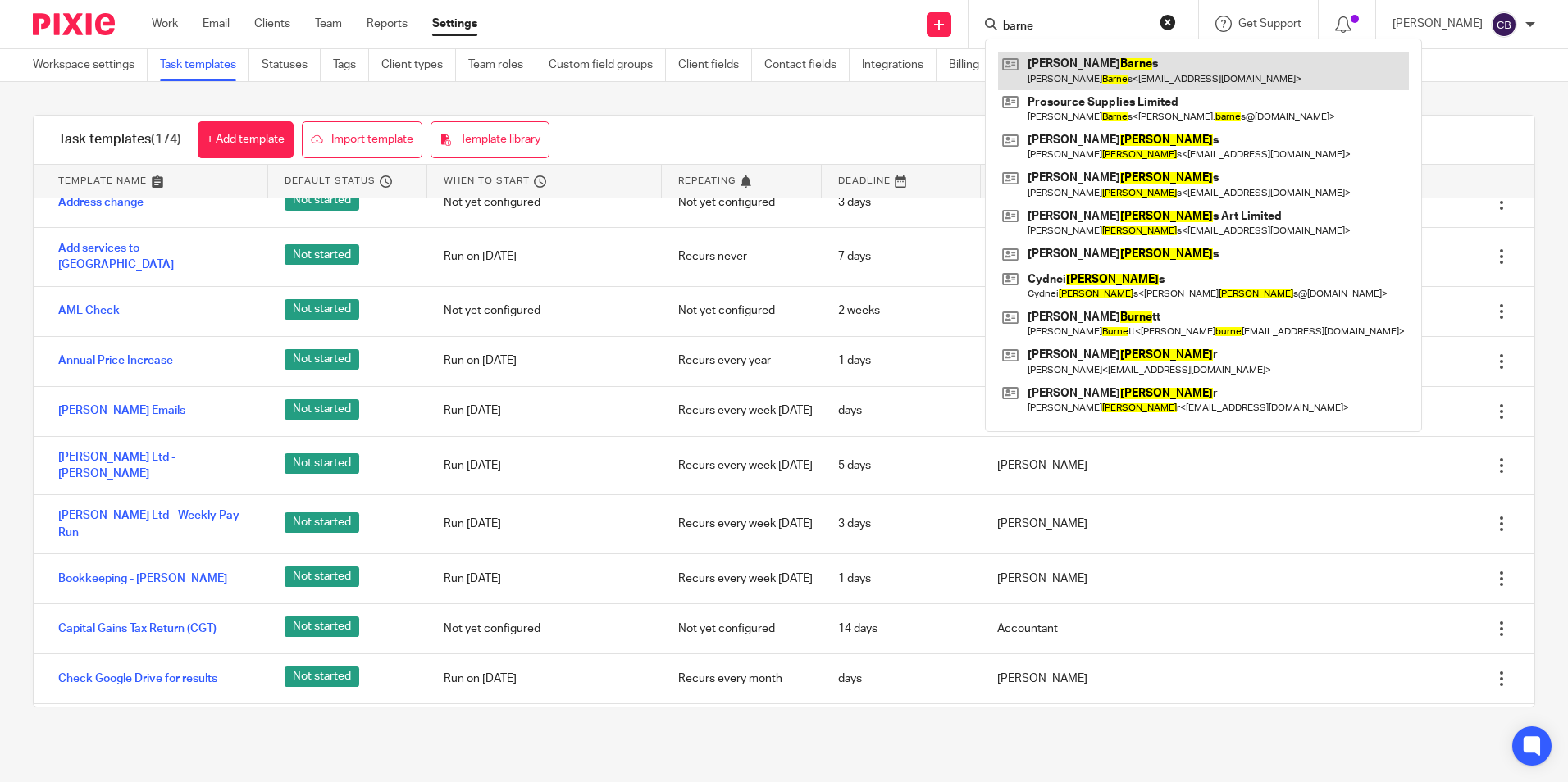
type input "barne"
click at [1099, 65] on link at bounding box center [1203, 70] width 411 height 38
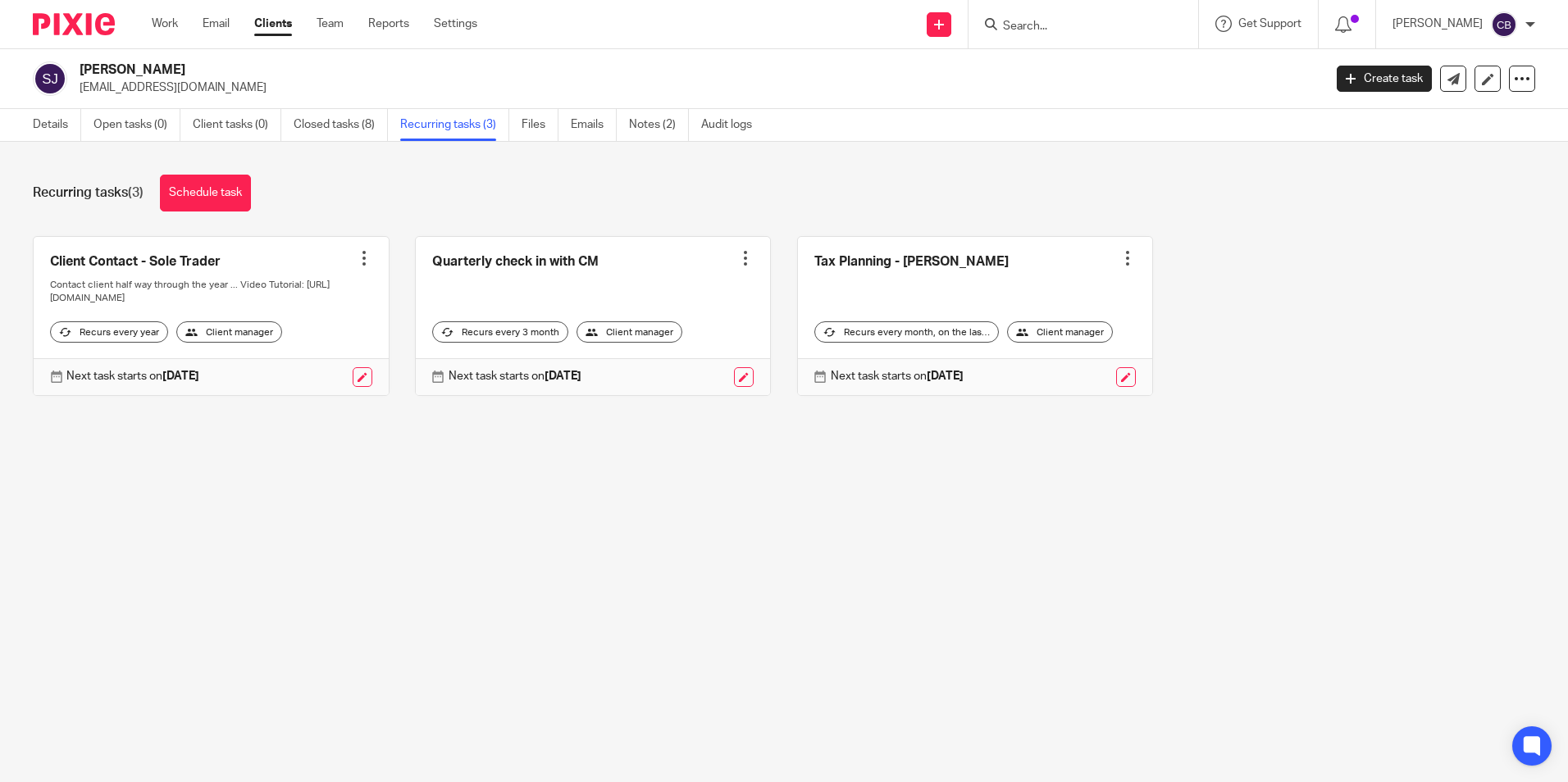
click at [471, 590] on main "Shaun Jackson shaunrjackson@hotmail.co.uk Create task Update from Companies Hou…" at bounding box center [784, 391] width 1568 height 782
click at [471, 586] on main "Shaun Jackson shaunrjackson@hotmail.co.uk Create task Update from Companies Hou…" at bounding box center [784, 391] width 1568 height 782
click at [471, 581] on main "Shaun Jackson shaunrjackson@hotmail.co.uk Create task Update from Companies Hou…" at bounding box center [784, 391] width 1568 height 782
click at [1032, 25] on input "Search" at bounding box center [1075, 27] width 148 height 15
type input "thingy"
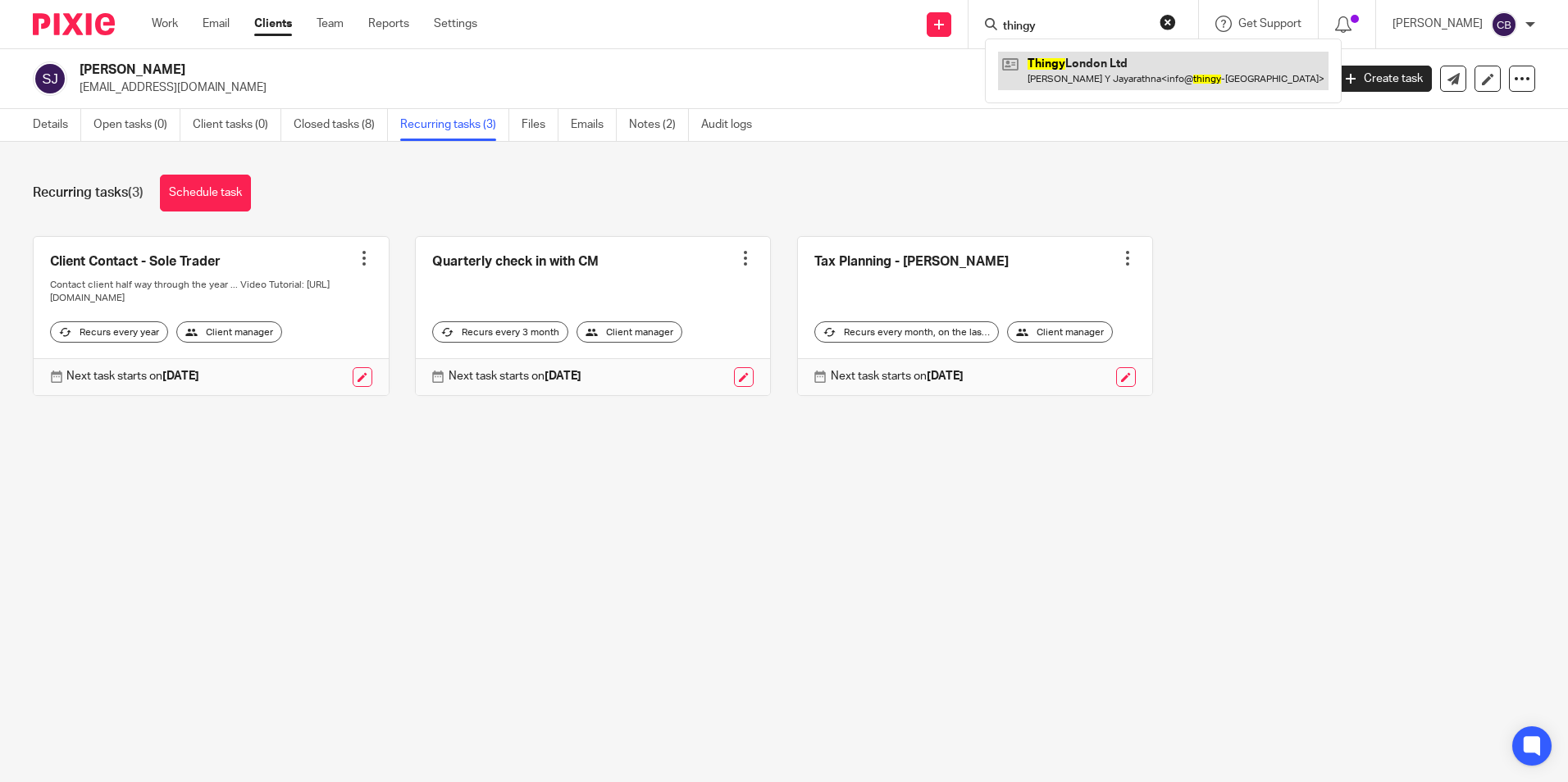
click at [1128, 70] on link at bounding box center [1163, 70] width 331 height 38
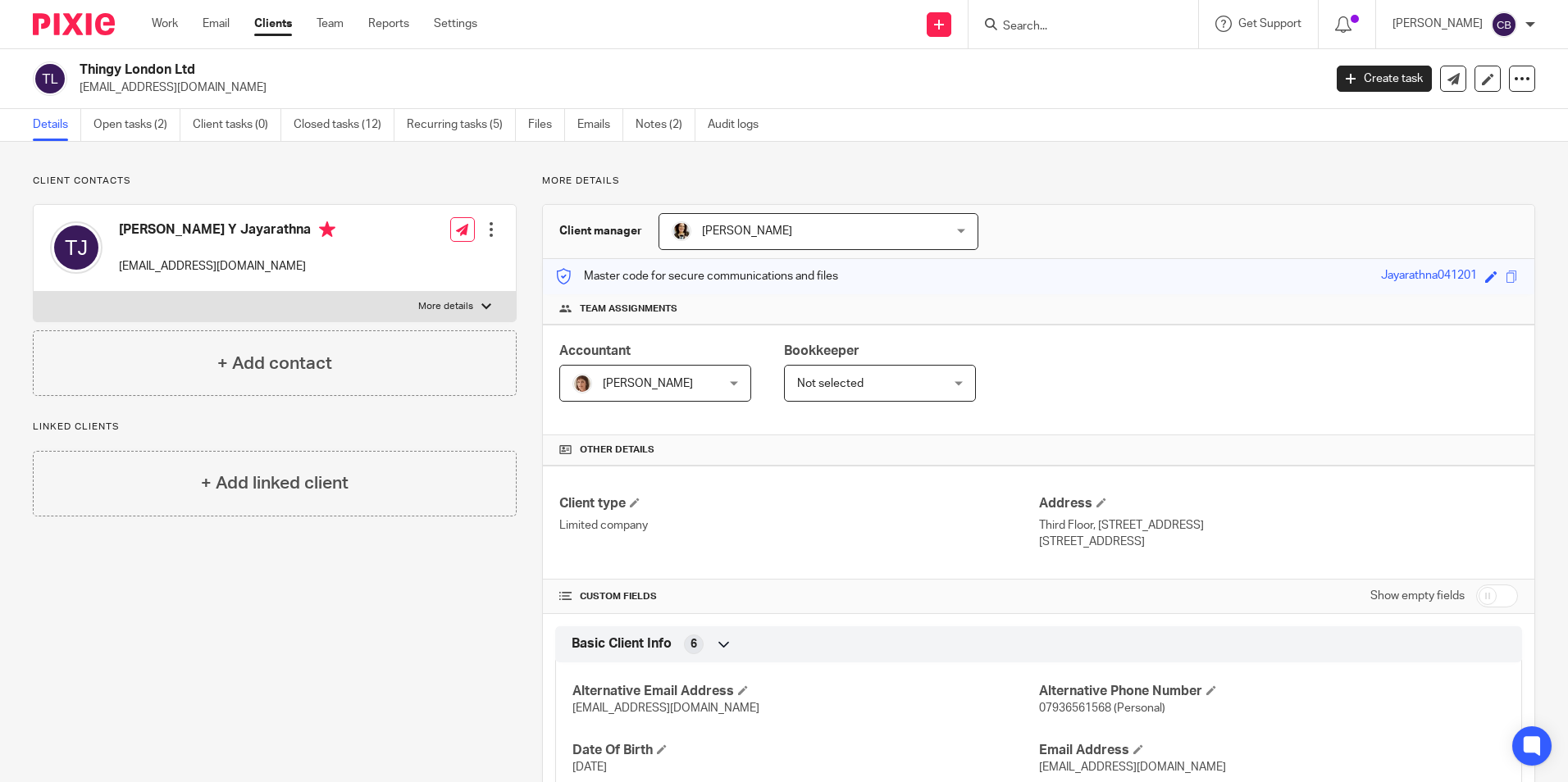
click at [756, 176] on p "More details" at bounding box center [1039, 181] width 993 height 13
click at [247, 193] on div "Client contacts Thamal Y Jayarathna info@thingy-london.com Edit contact Create …" at bounding box center [275, 285] width 484 height 222
click at [1097, 34] on input "Search" at bounding box center [1075, 27] width 148 height 15
type input "thingy"
click at [1138, 74] on link at bounding box center [1163, 70] width 331 height 38
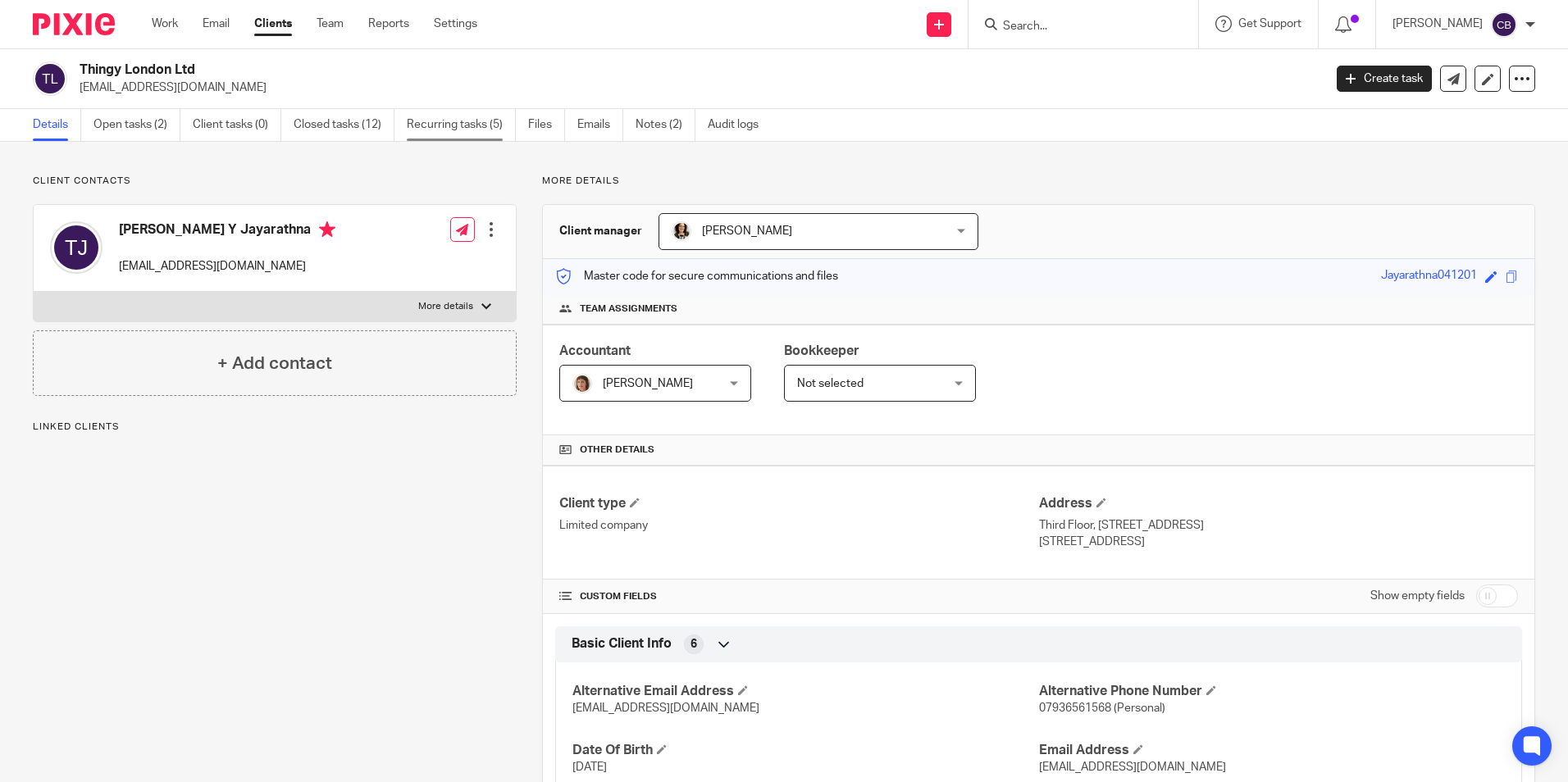
click at [476, 135] on link "Recurring tasks (5)" at bounding box center [461, 125] width 109 height 32
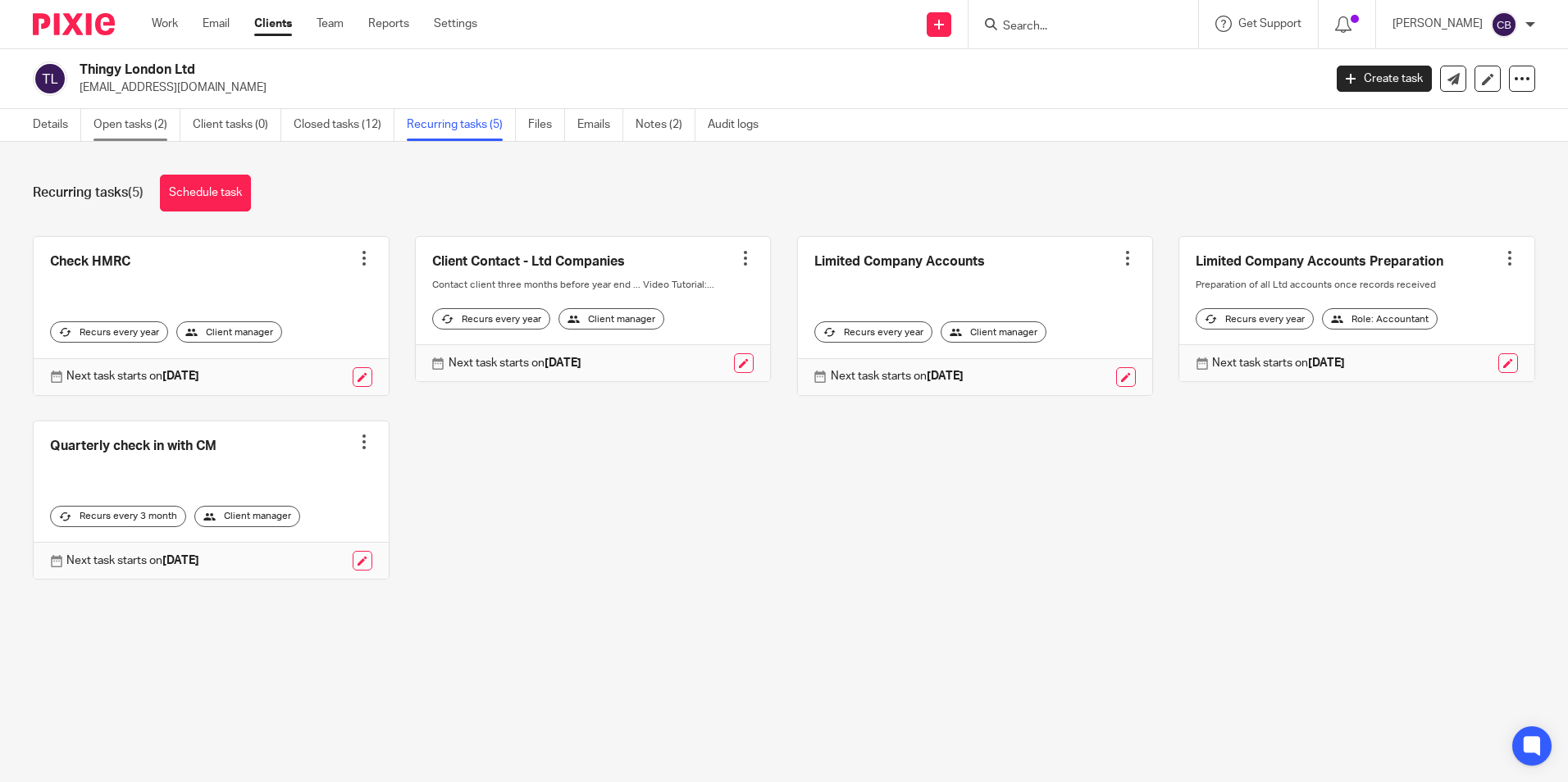
click at [146, 130] on link "Open tasks (2)" at bounding box center [137, 125] width 87 height 32
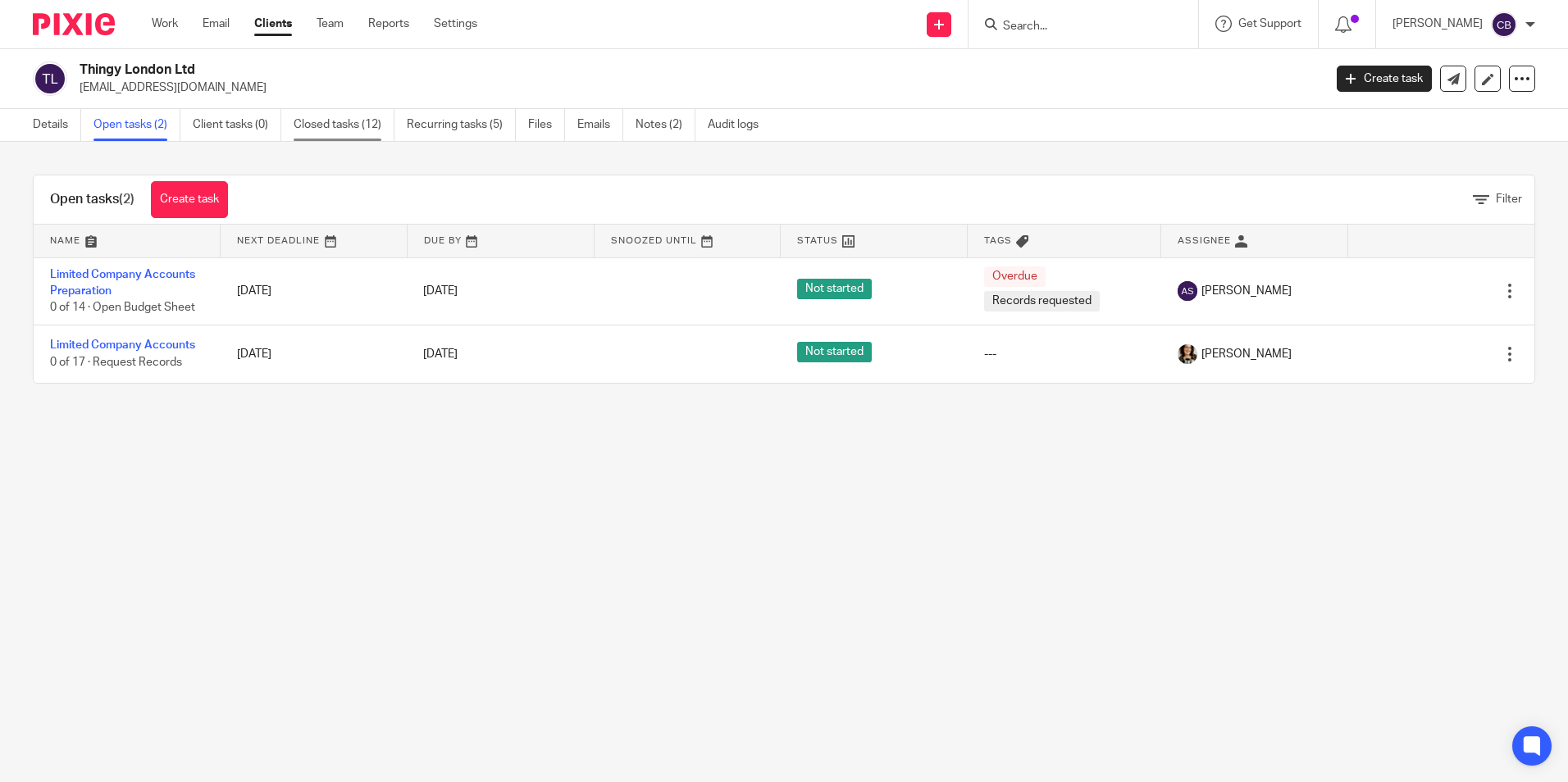
click at [333, 118] on link "Closed tasks (12)" at bounding box center [344, 125] width 101 height 32
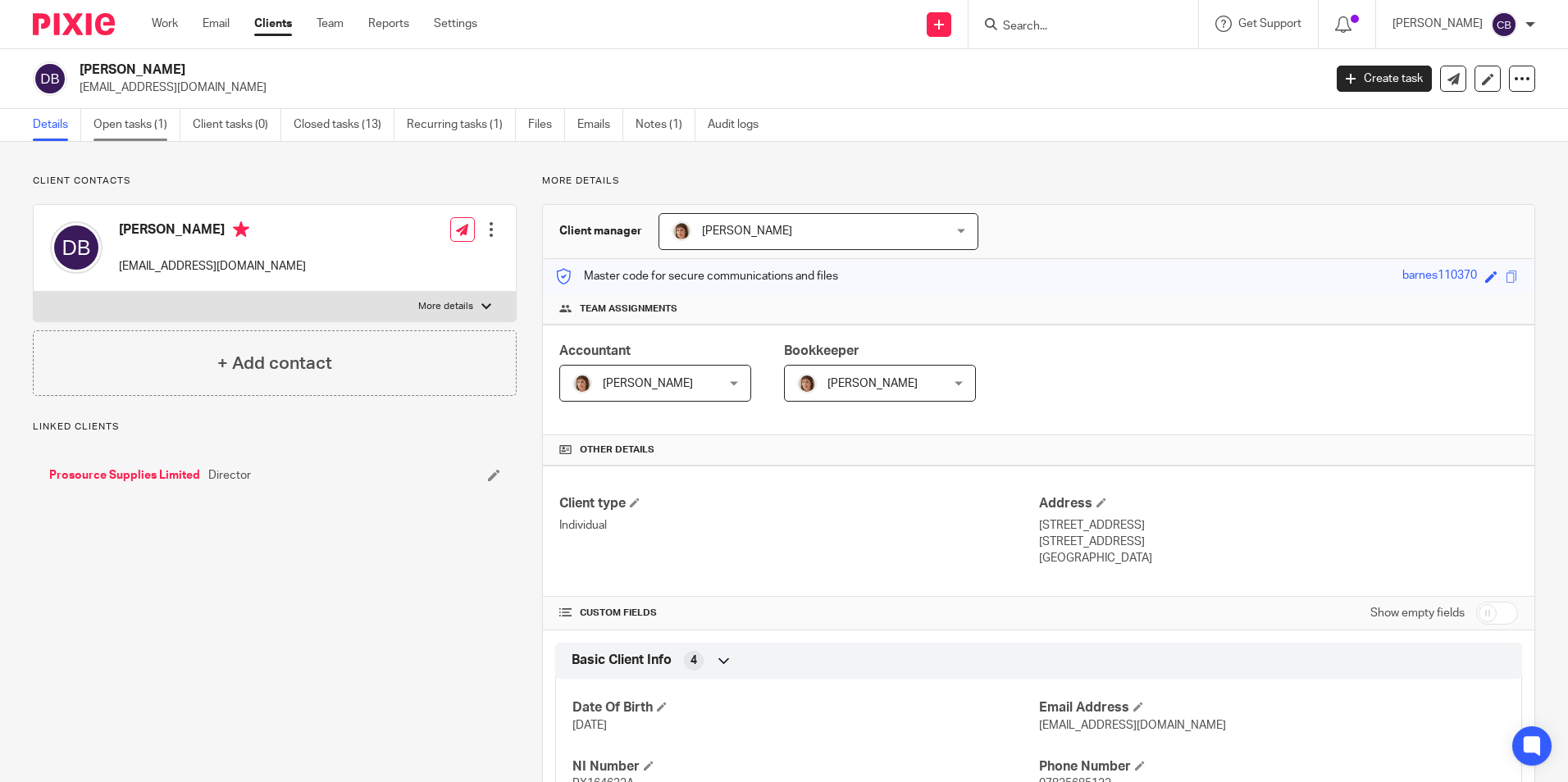
click at [144, 125] on link "Open tasks (1)" at bounding box center [137, 125] width 87 height 32
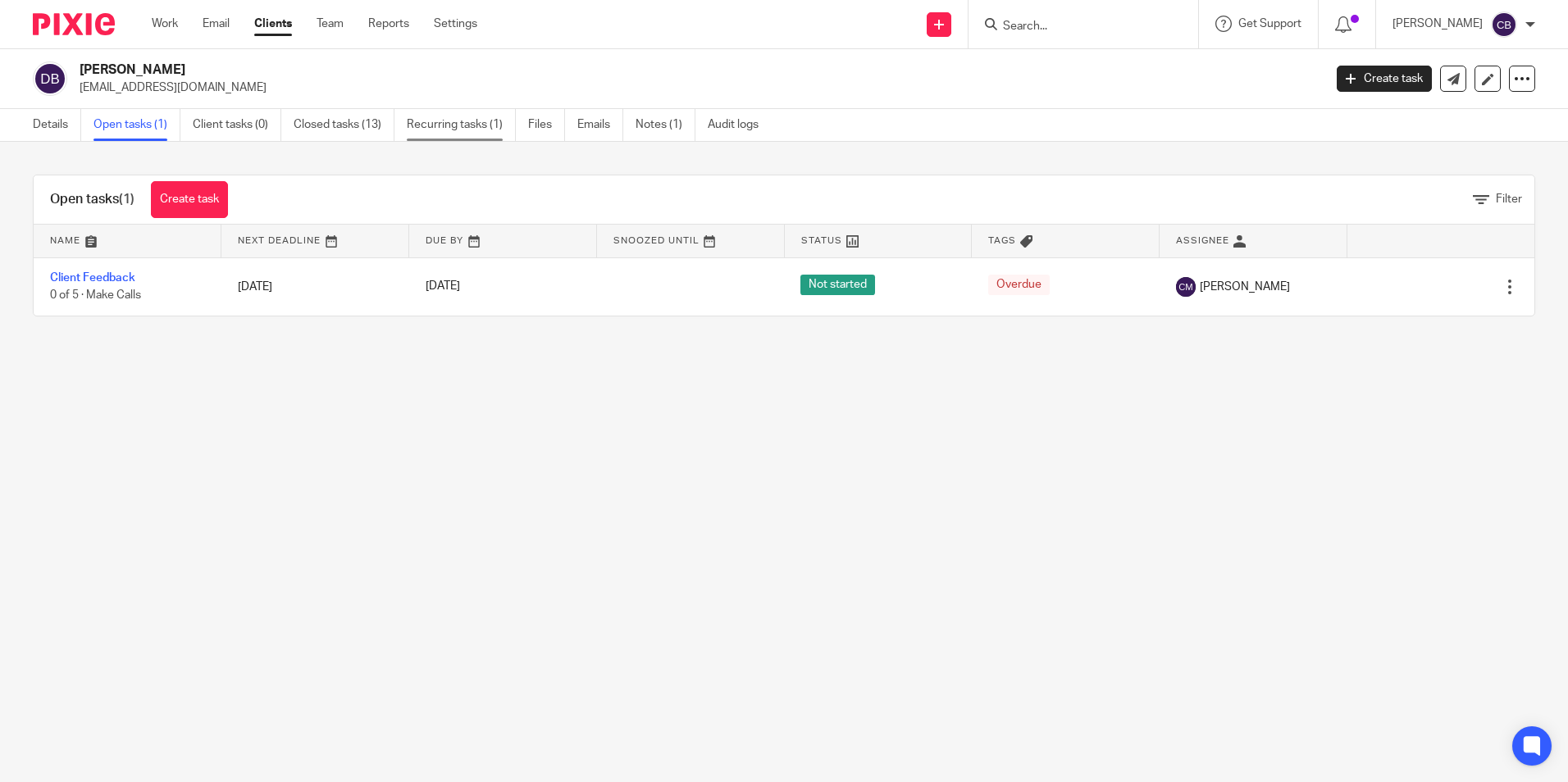
click at [480, 131] on link "Recurring tasks (1)" at bounding box center [461, 125] width 109 height 32
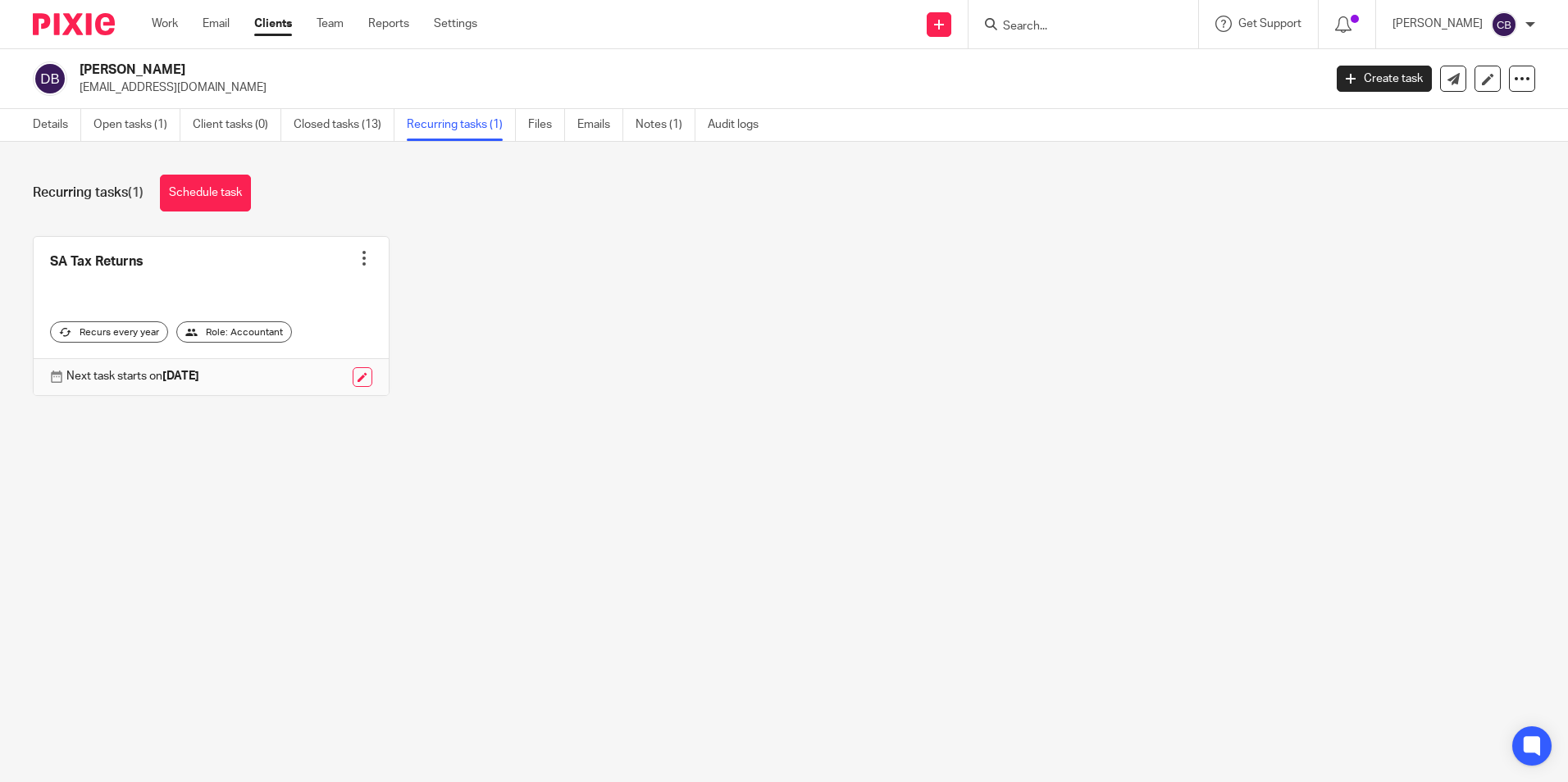
drag, startPoint x: 621, startPoint y: 238, endPoint x: 621, endPoint y: 249, distance: 11.0
click at [621, 239] on div "SA Tax Returns Create task Clone template Recalculate schedule Cancel schedule …" at bounding box center [771, 328] width 1528 height 185
drag, startPoint x: 621, startPoint y: 249, endPoint x: 559, endPoint y: 262, distance: 63.3
click at [620, 249] on div "SA Tax Returns Create task Clone template Recalculate schedule Cancel schedule …" at bounding box center [771, 328] width 1528 height 185
click at [553, 274] on div "SA Tax Returns Create task Clone template Recalculate schedule Cancel schedule …" at bounding box center [771, 328] width 1528 height 185
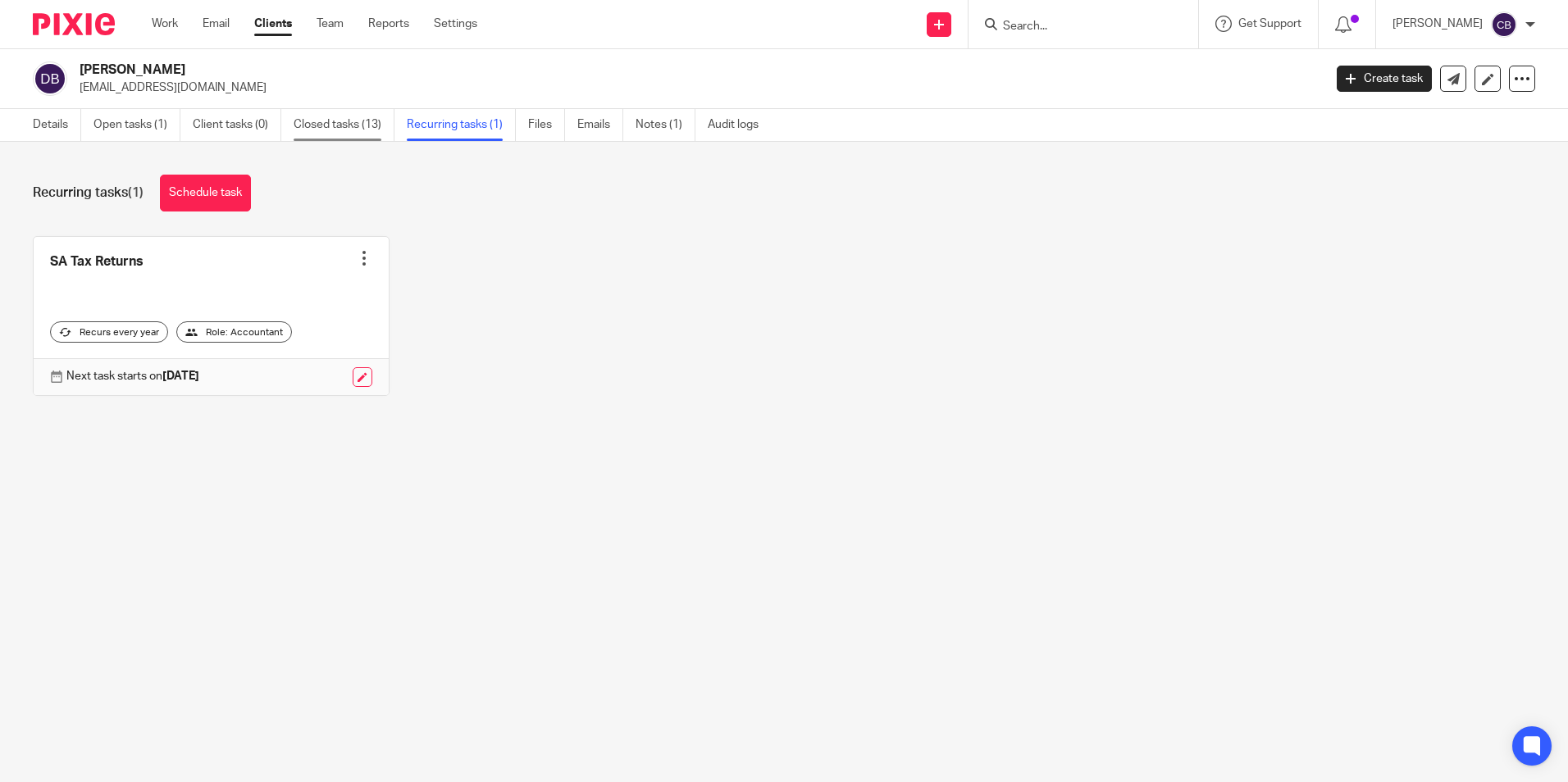
drag, startPoint x: 382, startPoint y: 125, endPoint x: 382, endPoint y: 134, distance: 9.0
click at [382, 125] on link "Closed tasks (13)" at bounding box center [344, 125] width 101 height 32
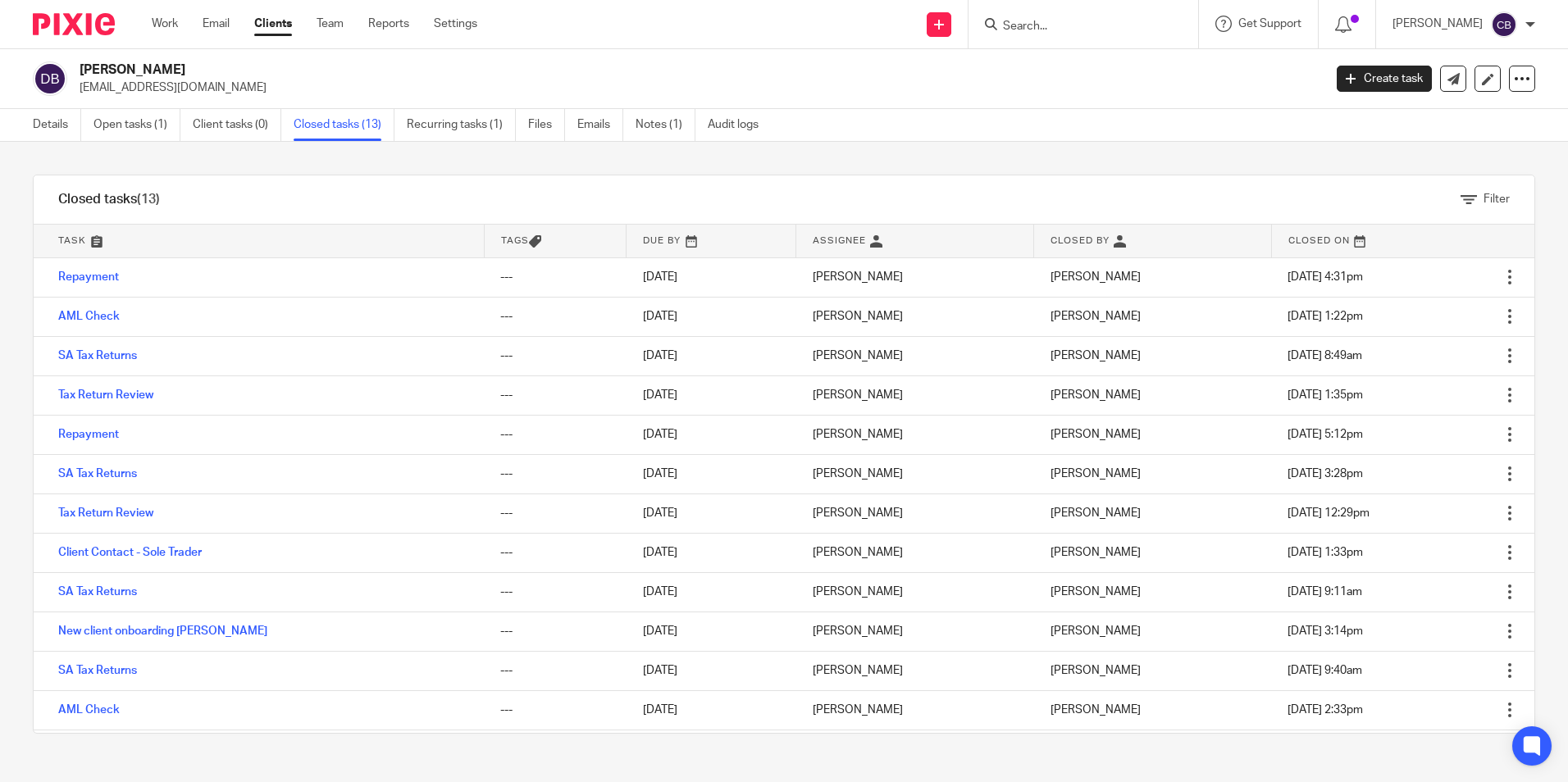
click at [136, 72] on h2 "[PERSON_NAME]" at bounding box center [573, 70] width 986 height 17
click at [1057, 31] on input "Search" at bounding box center [1075, 27] width 148 height 15
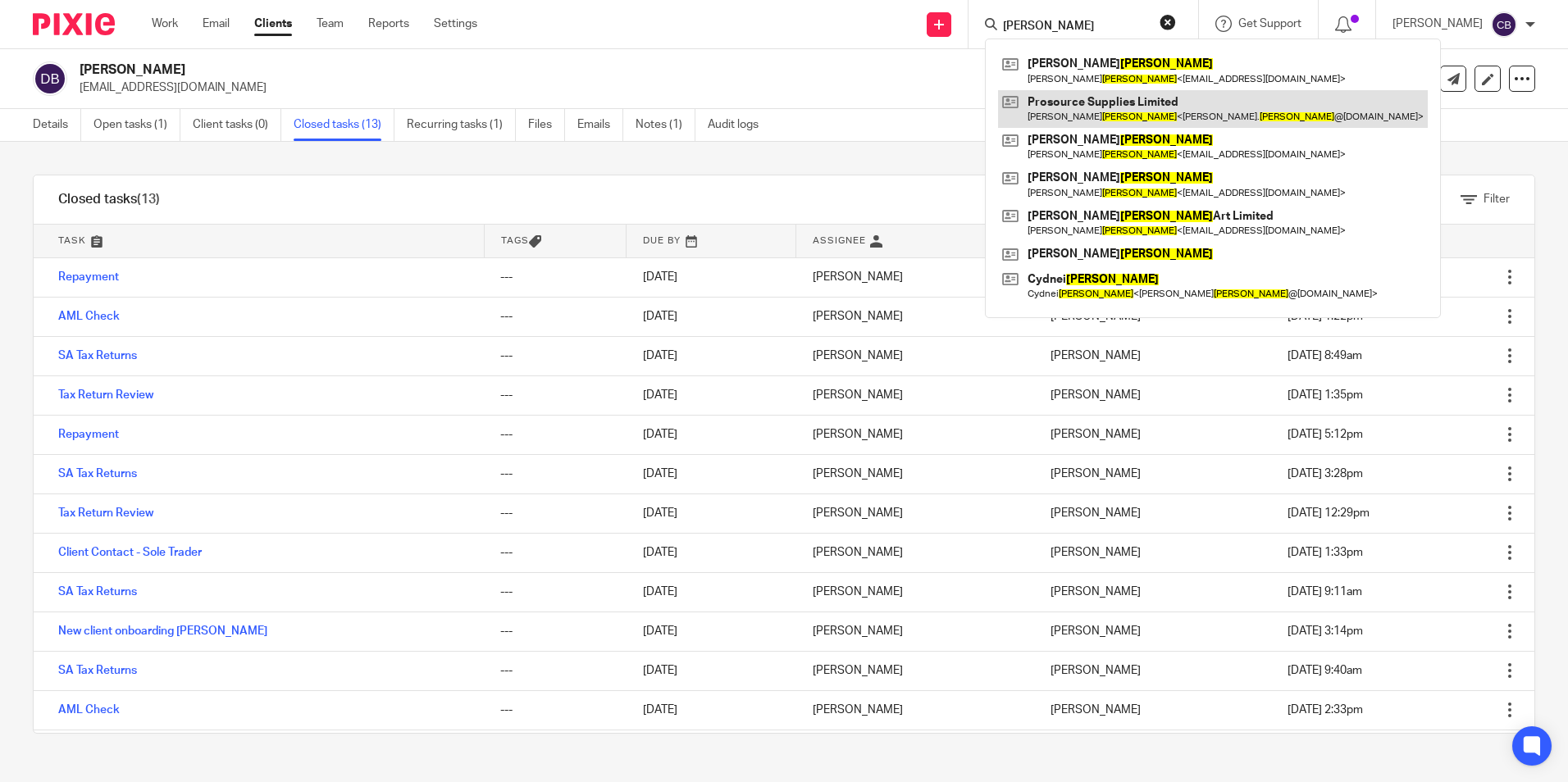
type input "barnes"
click at [1208, 97] on link at bounding box center [1213, 109] width 430 height 38
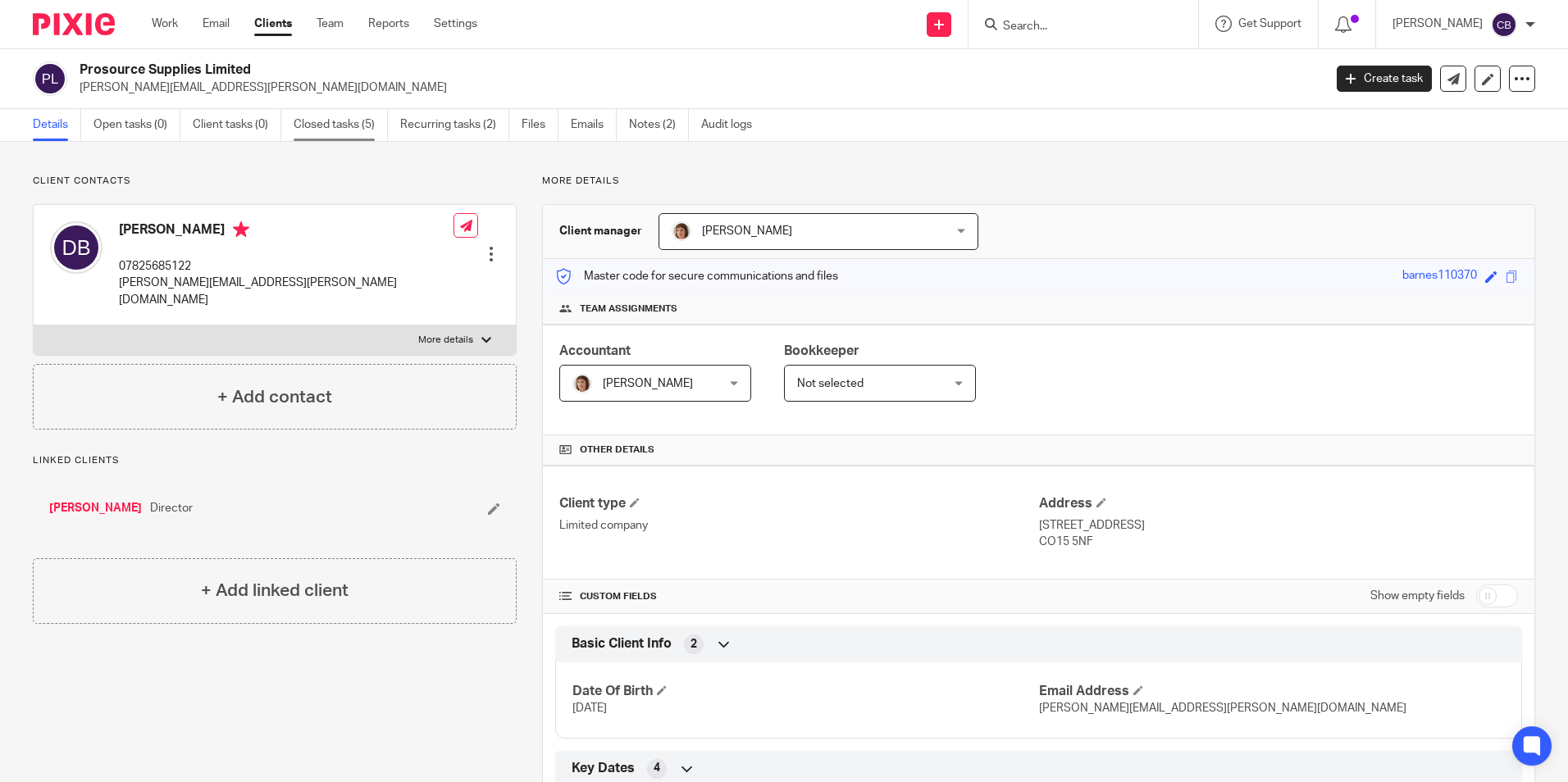
drag, startPoint x: 350, startPoint y: 122, endPoint x: 360, endPoint y: 123, distance: 10.0
click at [351, 122] on link "Closed tasks (5)" at bounding box center [340, 125] width 95 height 32
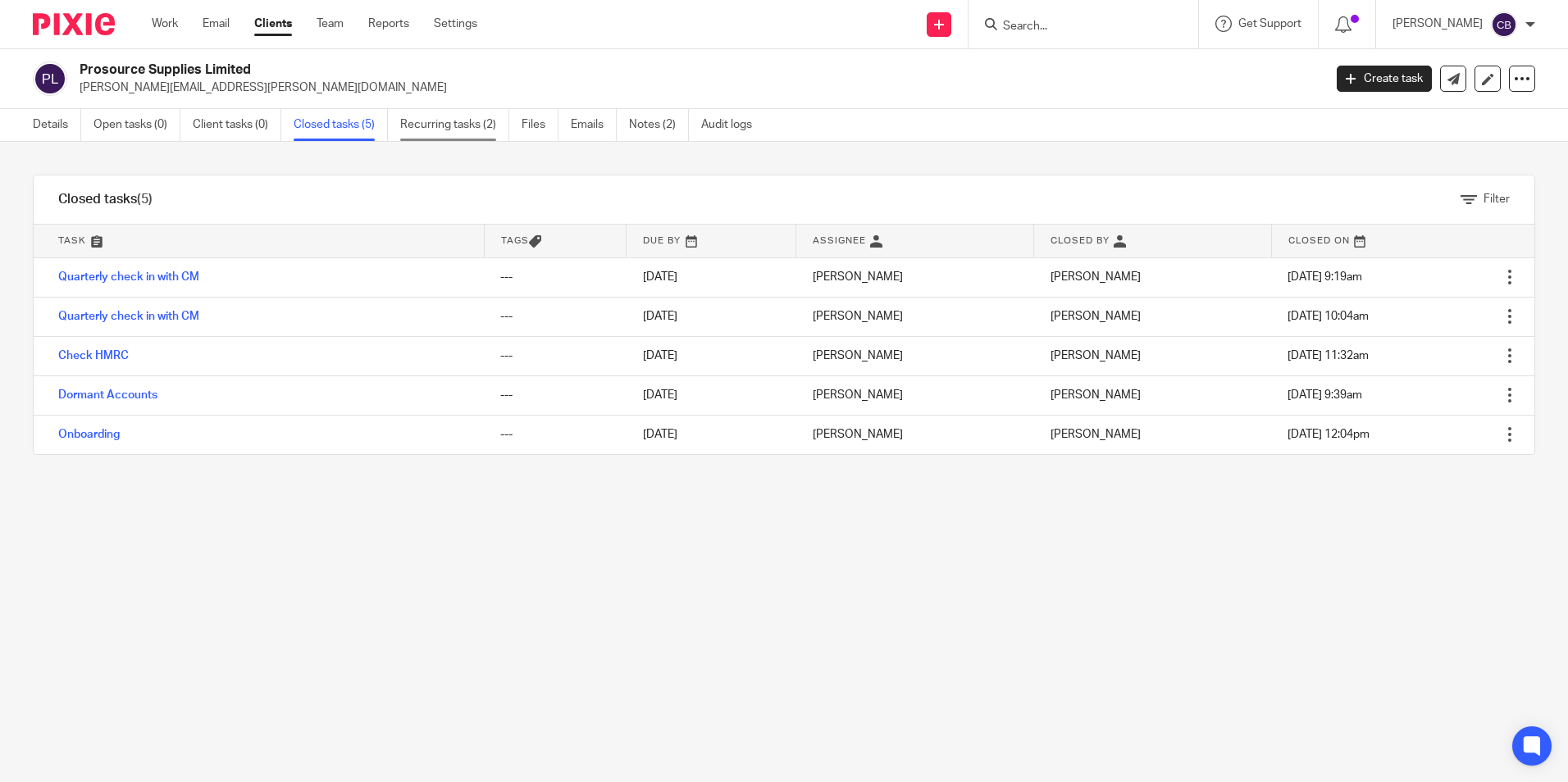
click at [477, 122] on link "Recurring tasks (2)" at bounding box center [454, 125] width 109 height 32
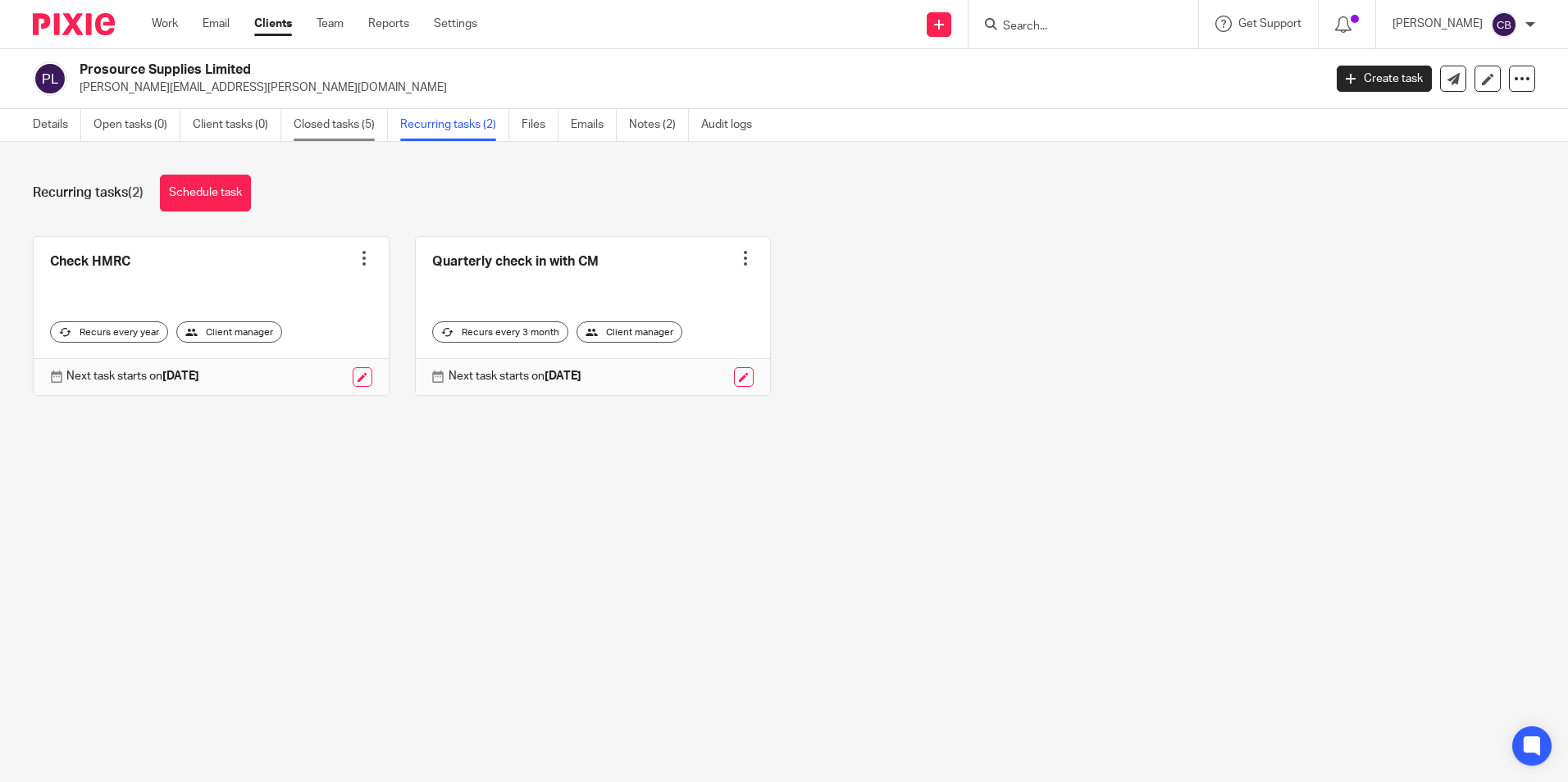
click at [341, 119] on link "Closed tasks (5)" at bounding box center [340, 125] width 95 height 32
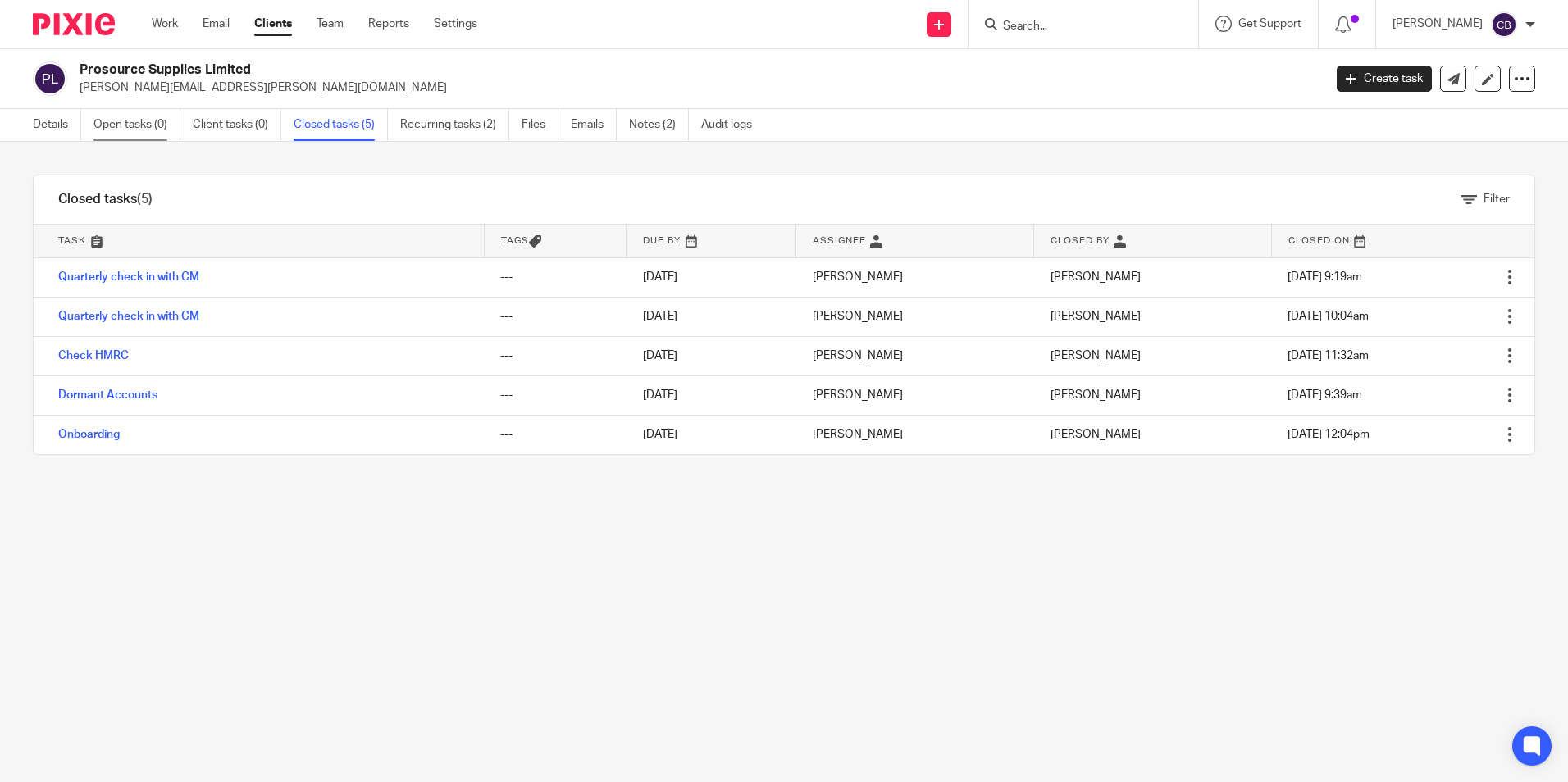
click at [153, 122] on link "Open tasks (0)" at bounding box center [137, 125] width 87 height 32
